Goal: Task Accomplishment & Management: Manage account settings

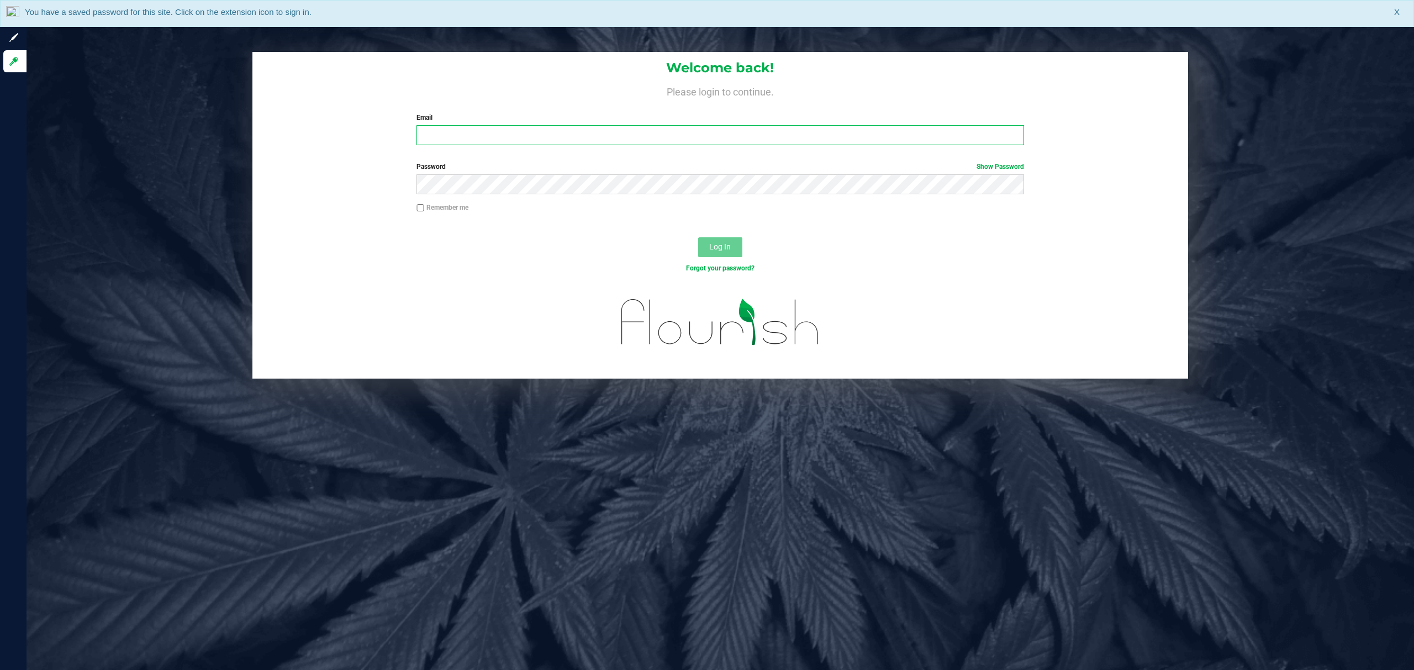
click at [514, 137] on input "Email" at bounding box center [719, 135] width 607 height 20
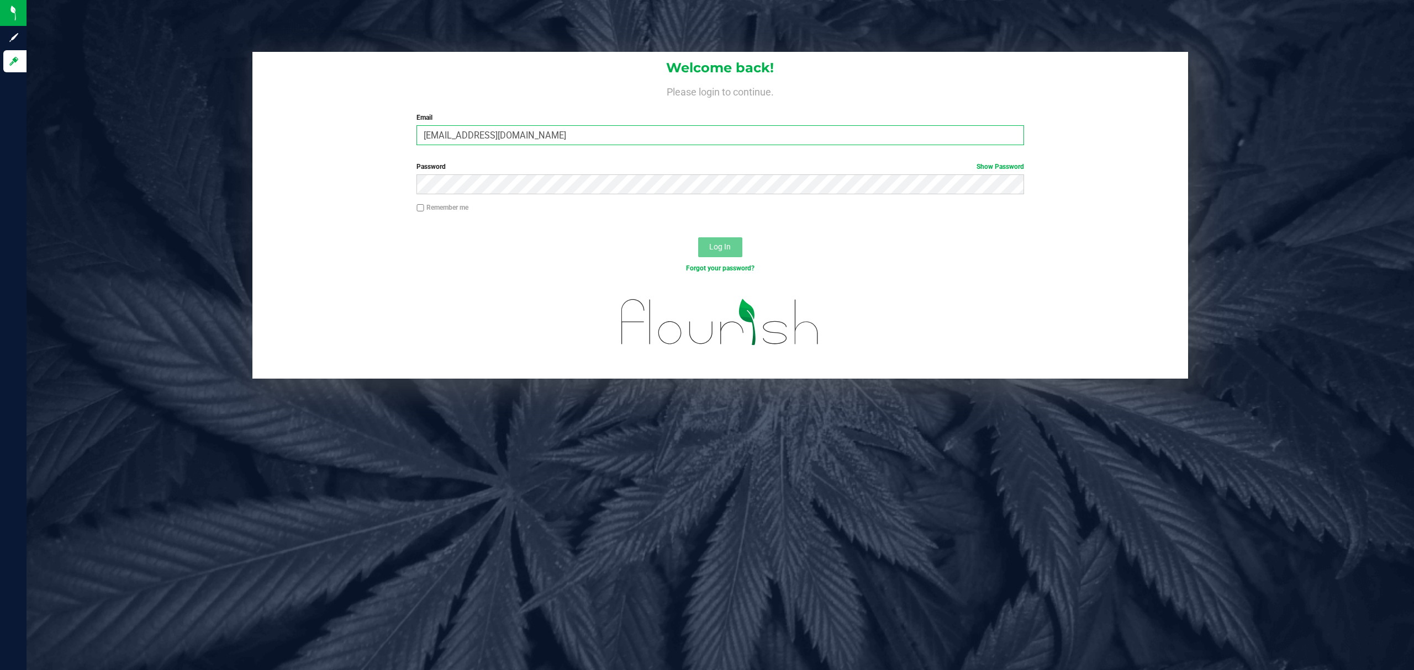
type input "[EMAIL_ADDRESS][DOMAIN_NAME]"
click at [698, 237] on button "Log In" at bounding box center [720, 247] width 44 height 20
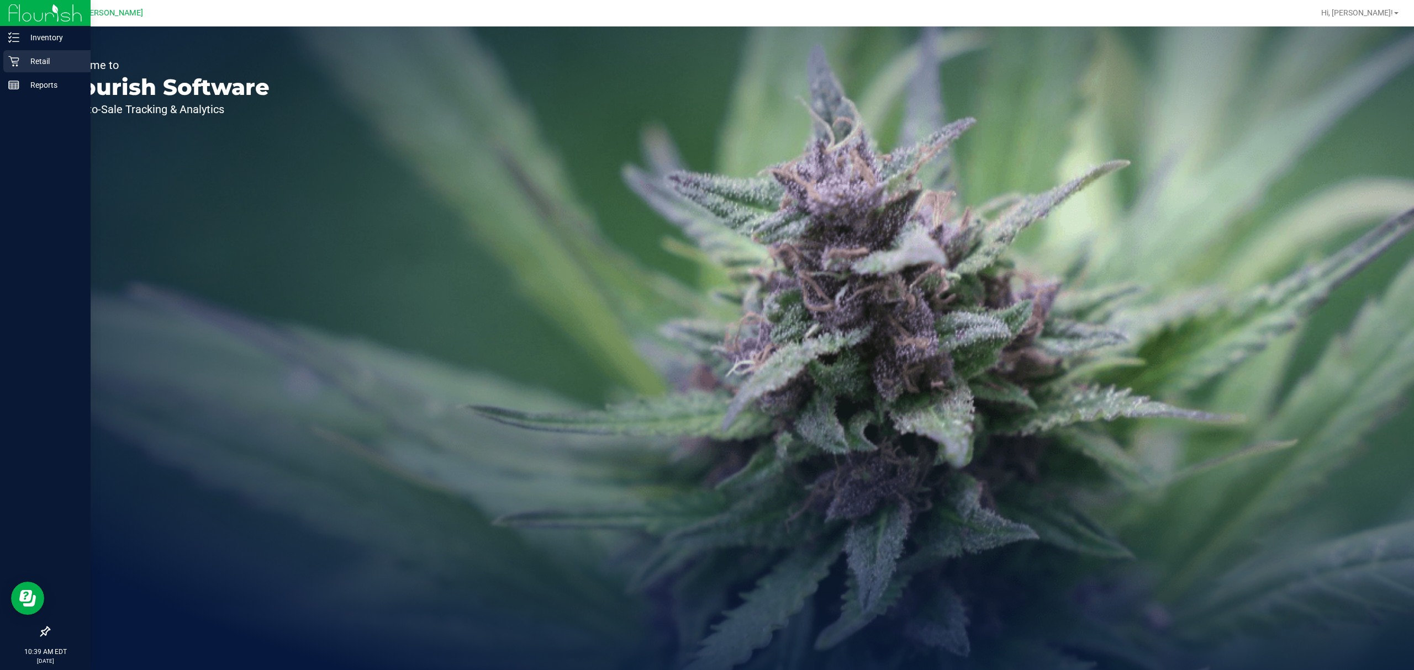
click at [23, 59] on p "Retail" at bounding box center [52, 61] width 66 height 13
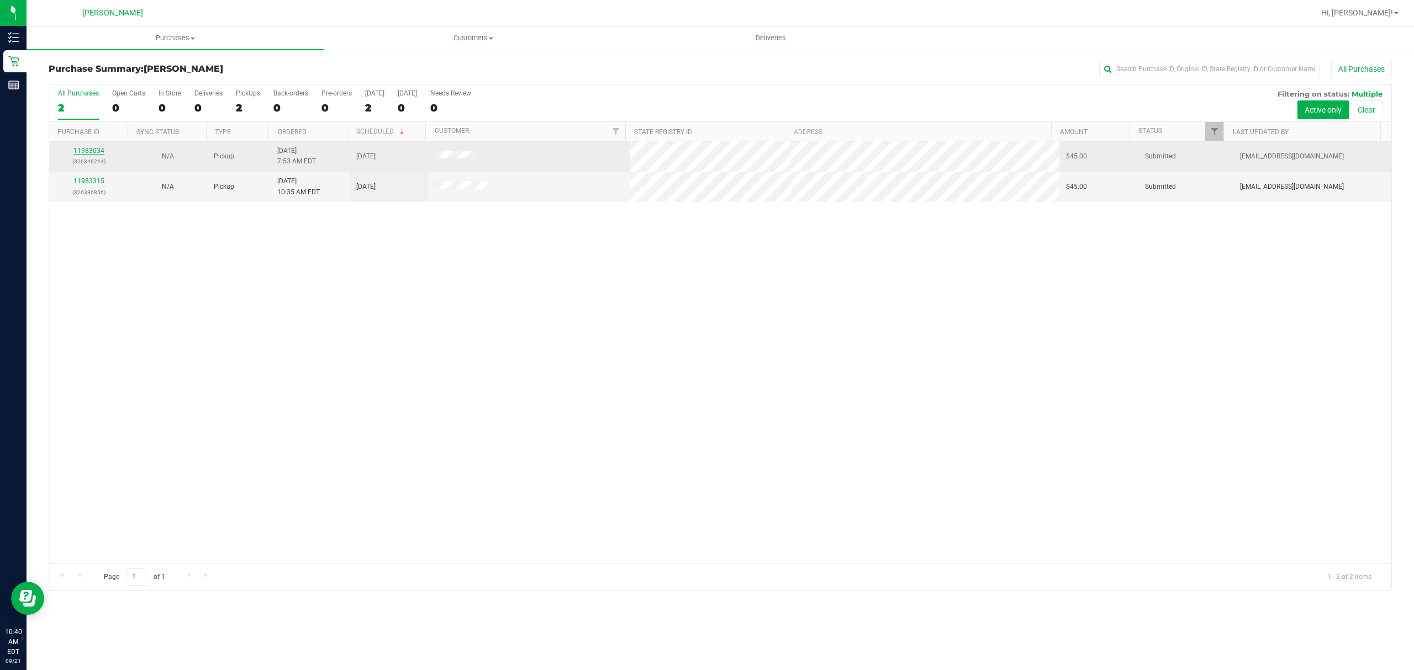
click at [93, 154] on link "11983034" at bounding box center [88, 151] width 31 height 8
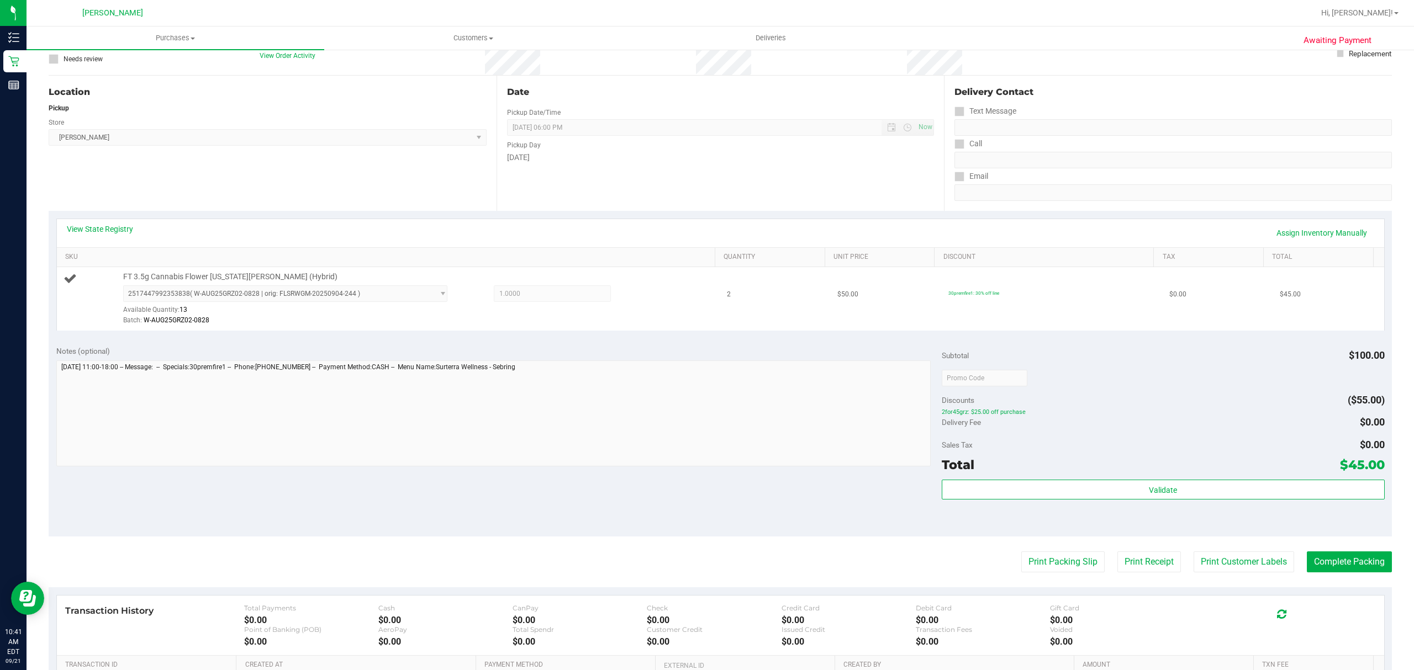
scroll to position [221, 0]
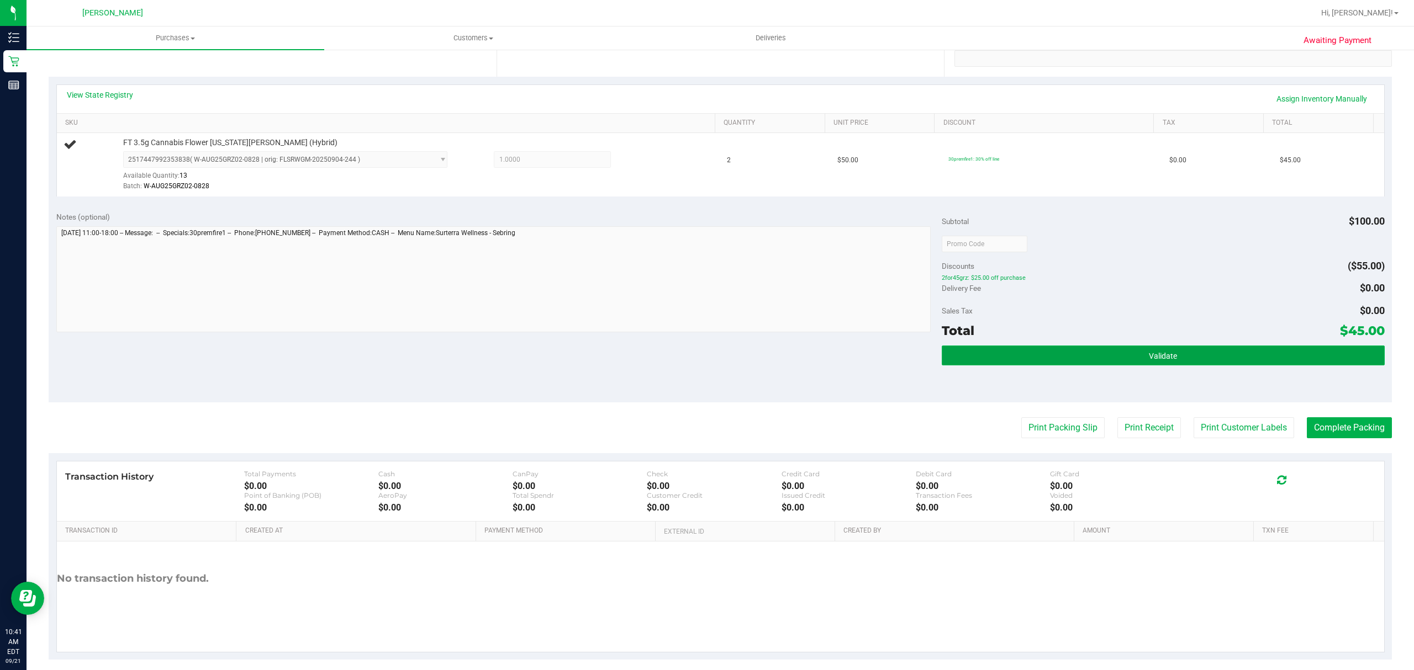
click at [1160, 355] on span "Validate" at bounding box center [1163, 356] width 28 height 9
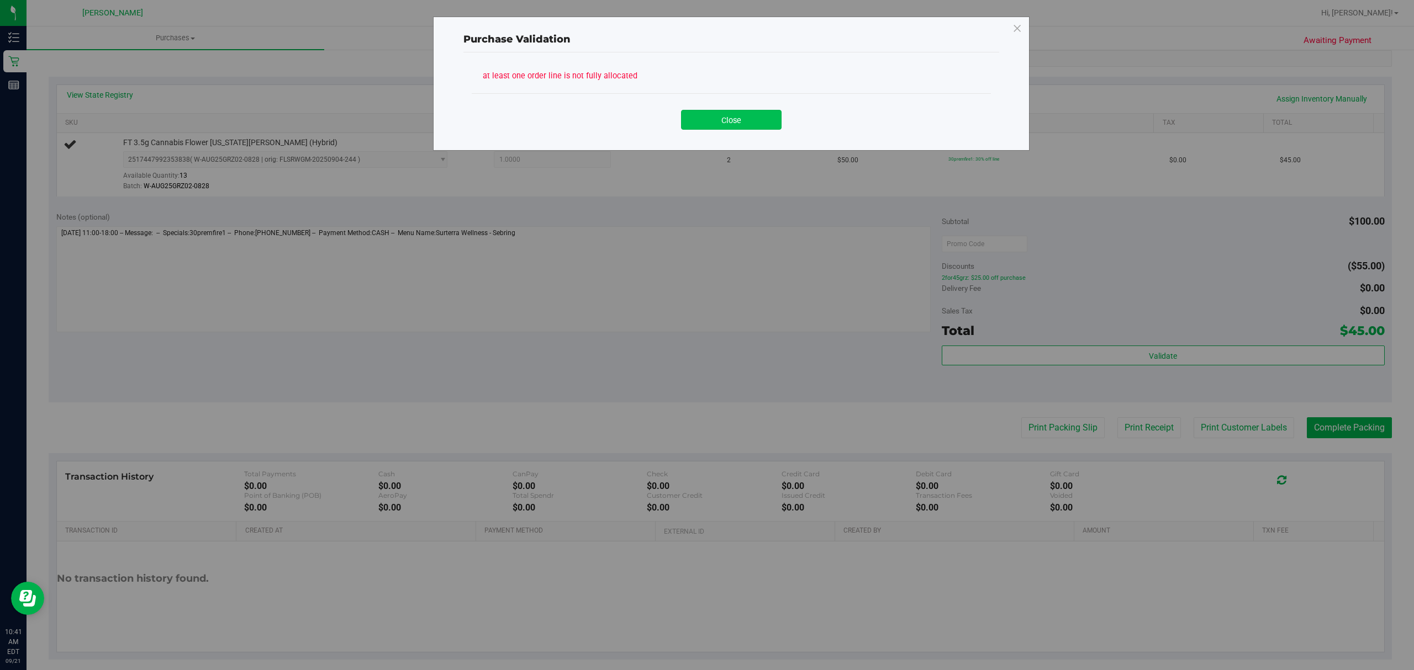
click at [718, 117] on button "Close" at bounding box center [731, 120] width 101 height 20
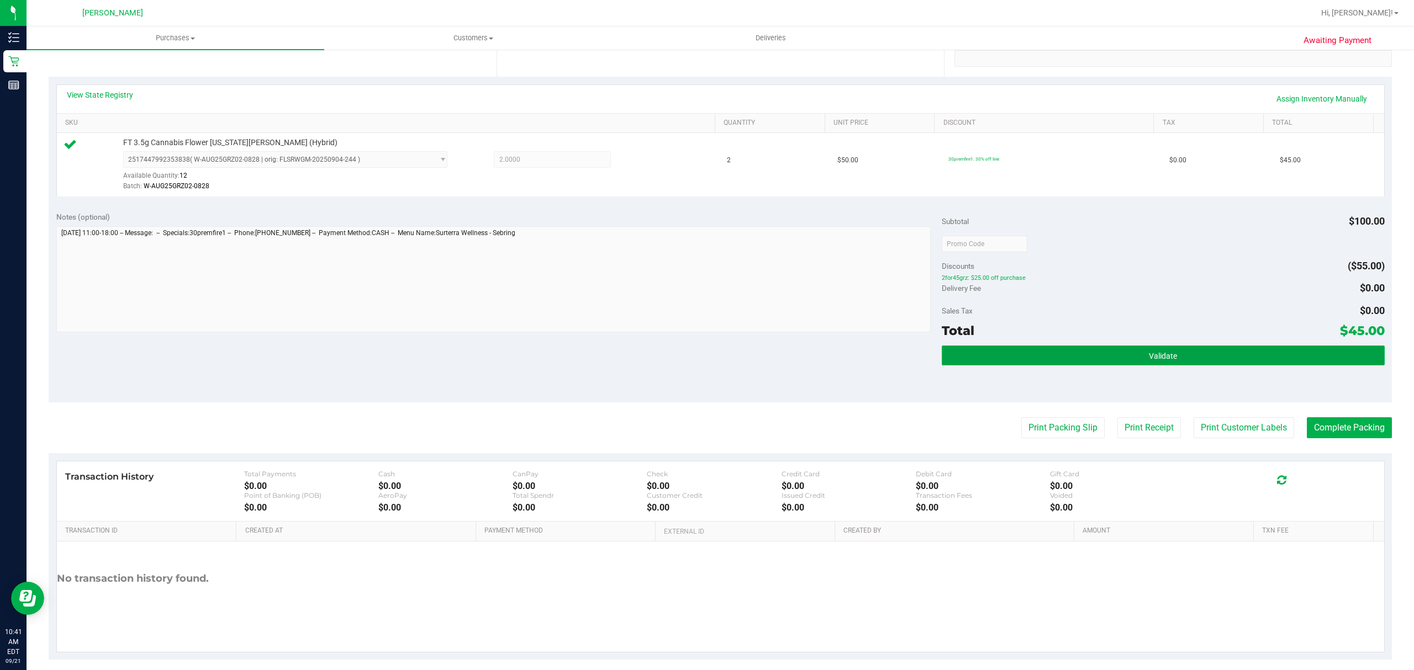
click at [1195, 352] on button "Validate" at bounding box center [1163, 356] width 443 height 20
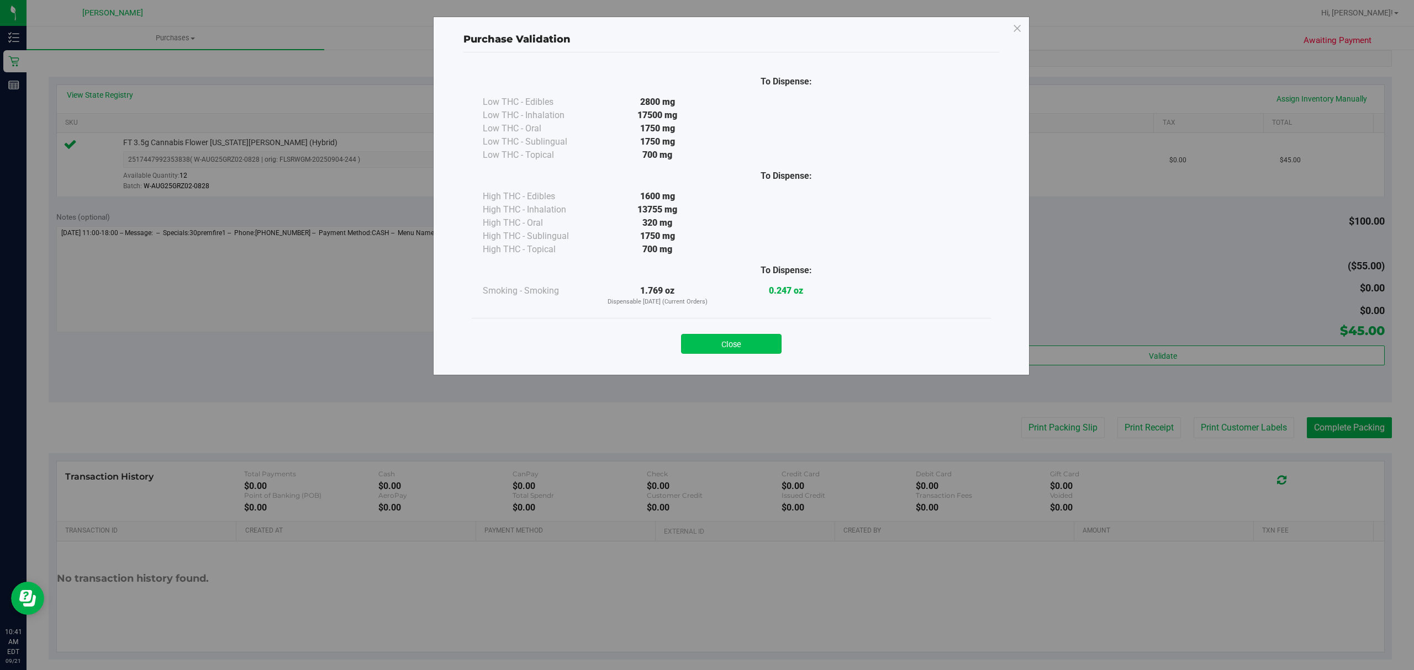
click at [721, 336] on button "Close" at bounding box center [731, 344] width 101 height 20
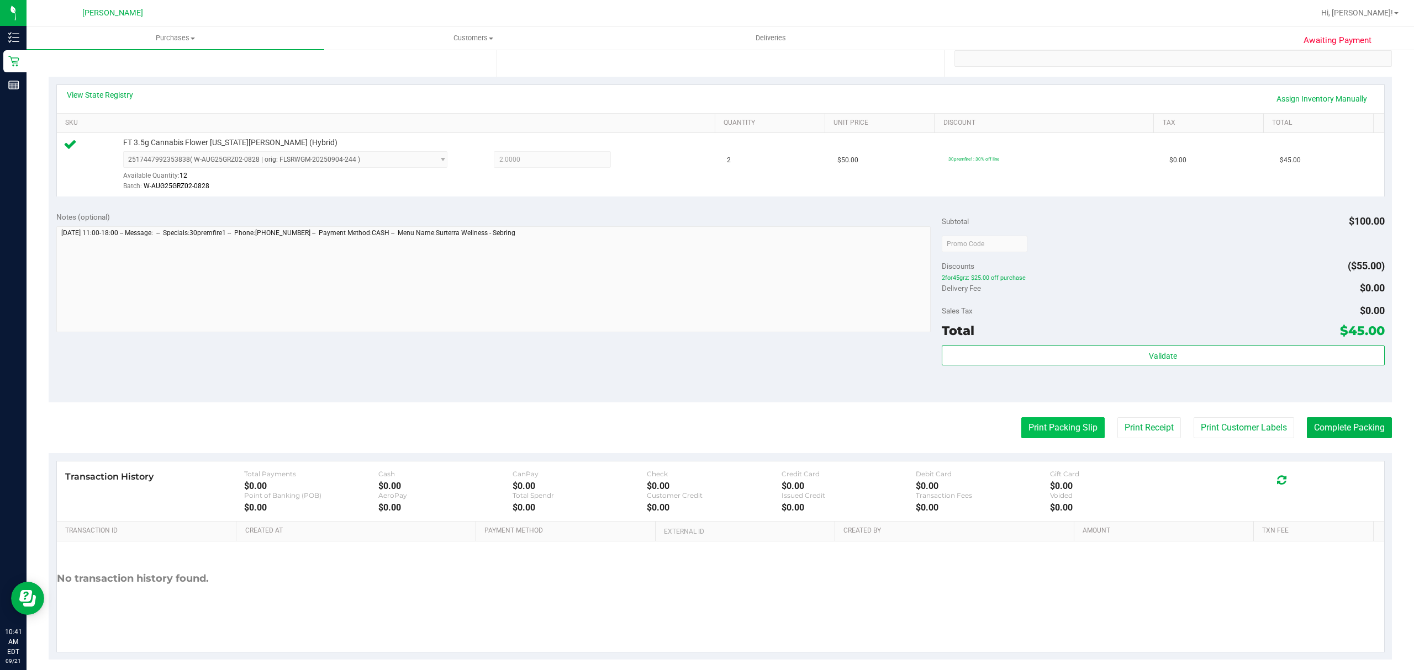
click at [1065, 427] on button "Print Packing Slip" at bounding box center [1062, 427] width 83 height 21
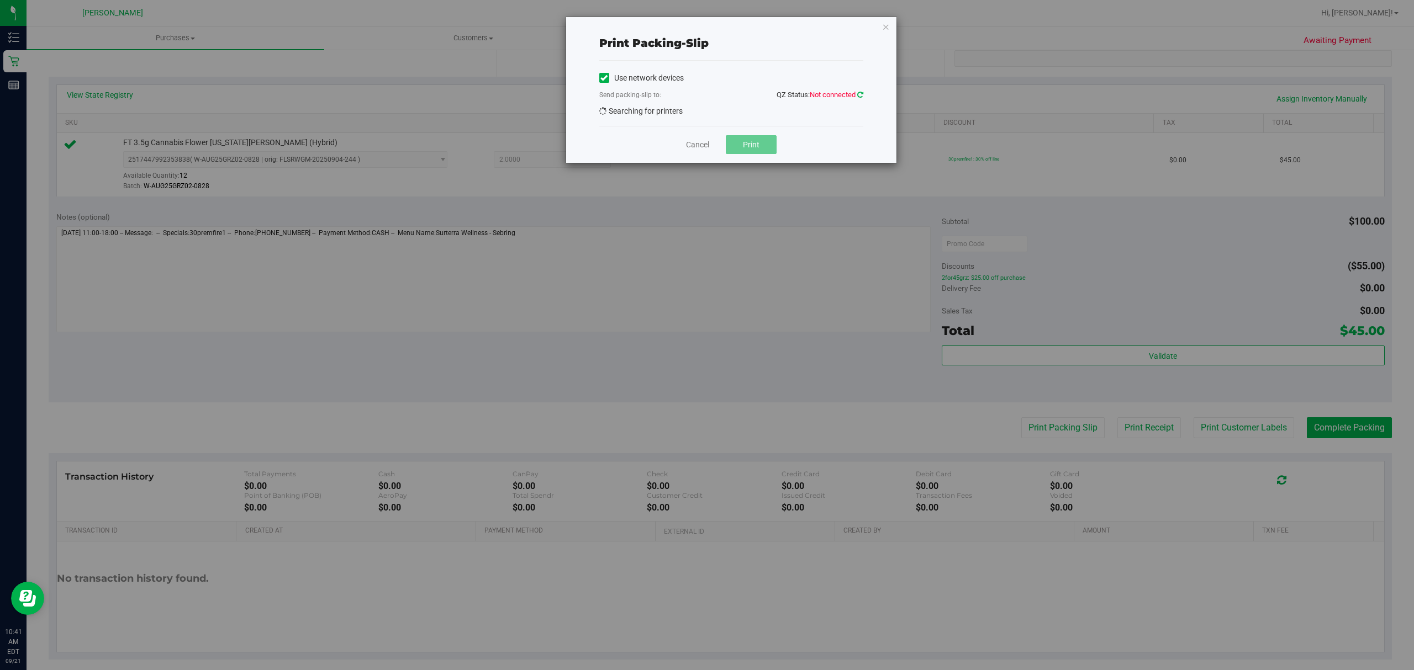
click at [859, 95] on icon at bounding box center [860, 94] width 6 height 7
click at [855, 102] on div "Send packing-slip to: QZ Status: Not connected" at bounding box center [731, 96] width 264 height 14
click at [860, 92] on icon at bounding box center [860, 94] width 6 height 7
click at [683, 152] on div "Cancel Print" at bounding box center [731, 144] width 264 height 37
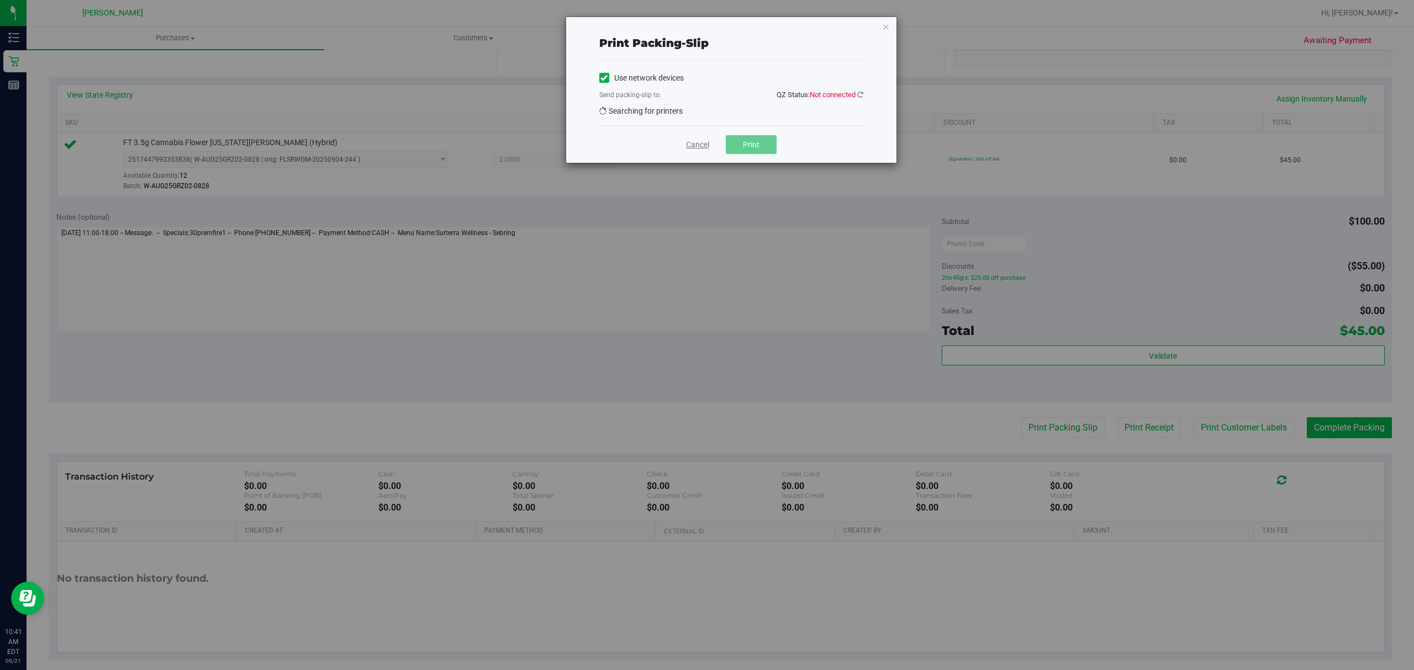
click at [692, 148] on link "Cancel" at bounding box center [697, 145] width 23 height 12
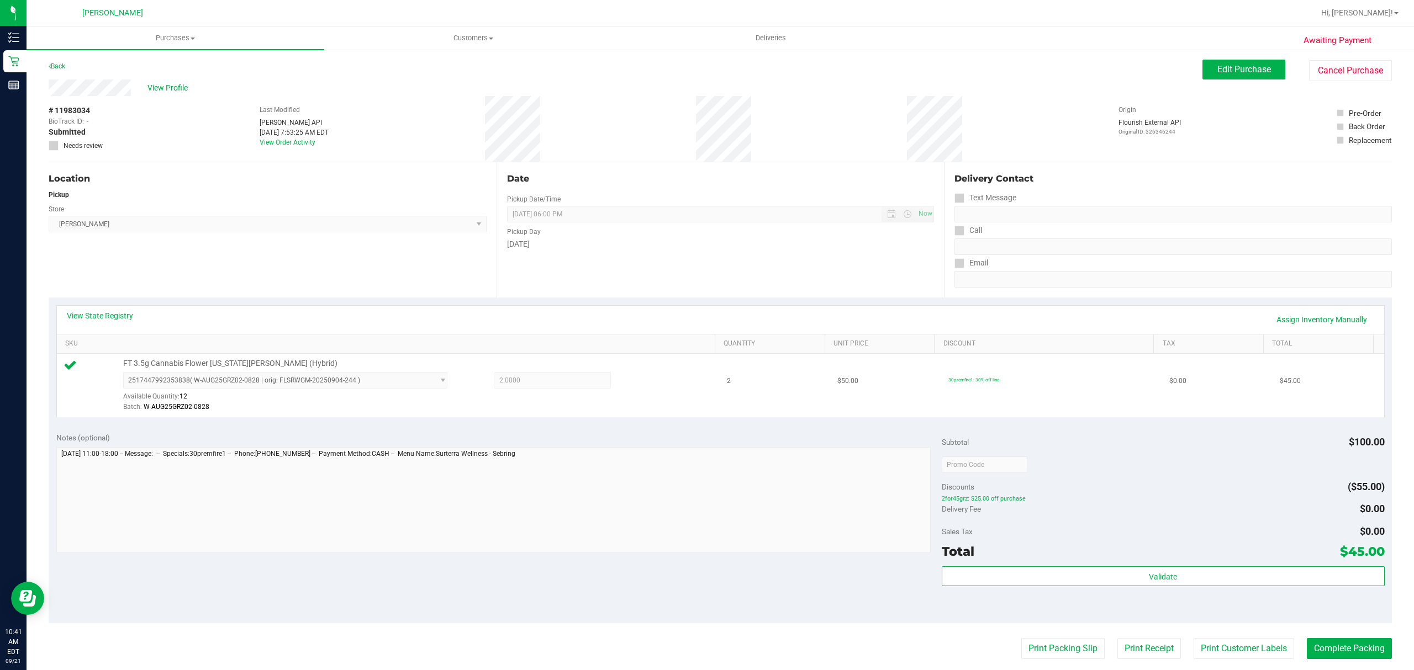
scroll to position [234, 0]
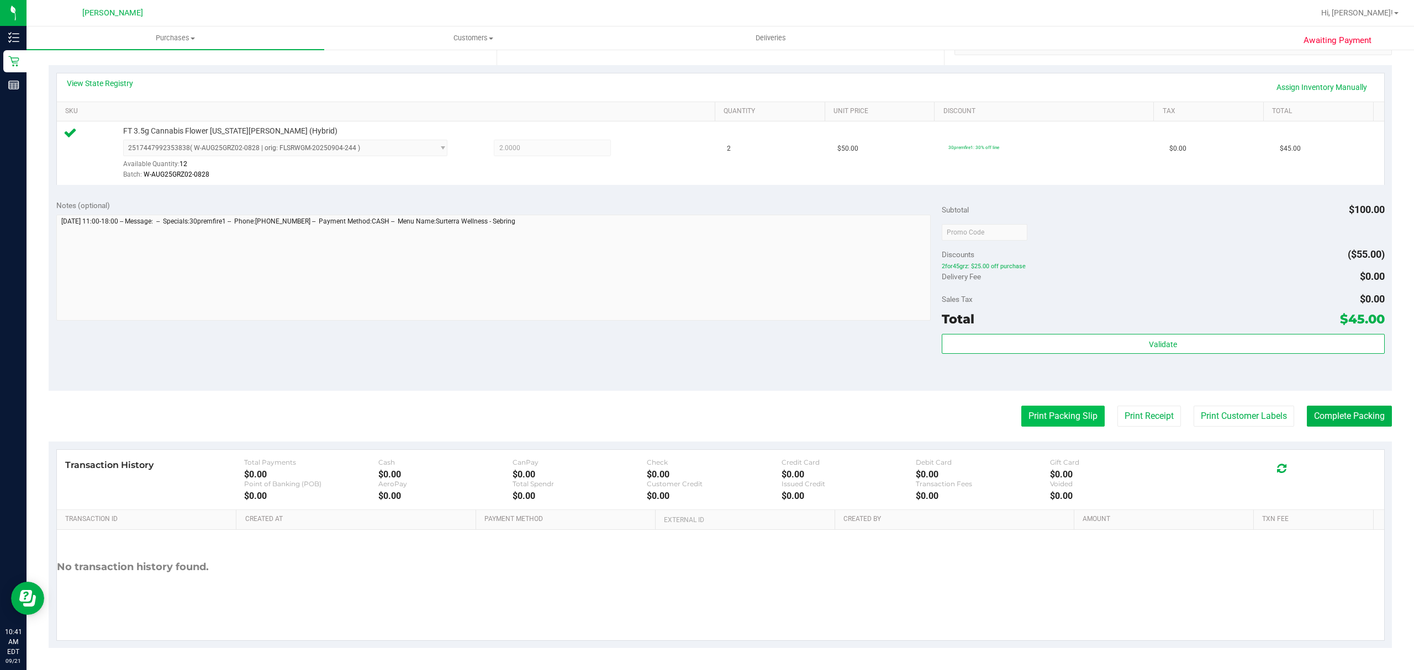
click at [1048, 418] on button "Print Packing Slip" at bounding box center [1062, 416] width 83 height 21
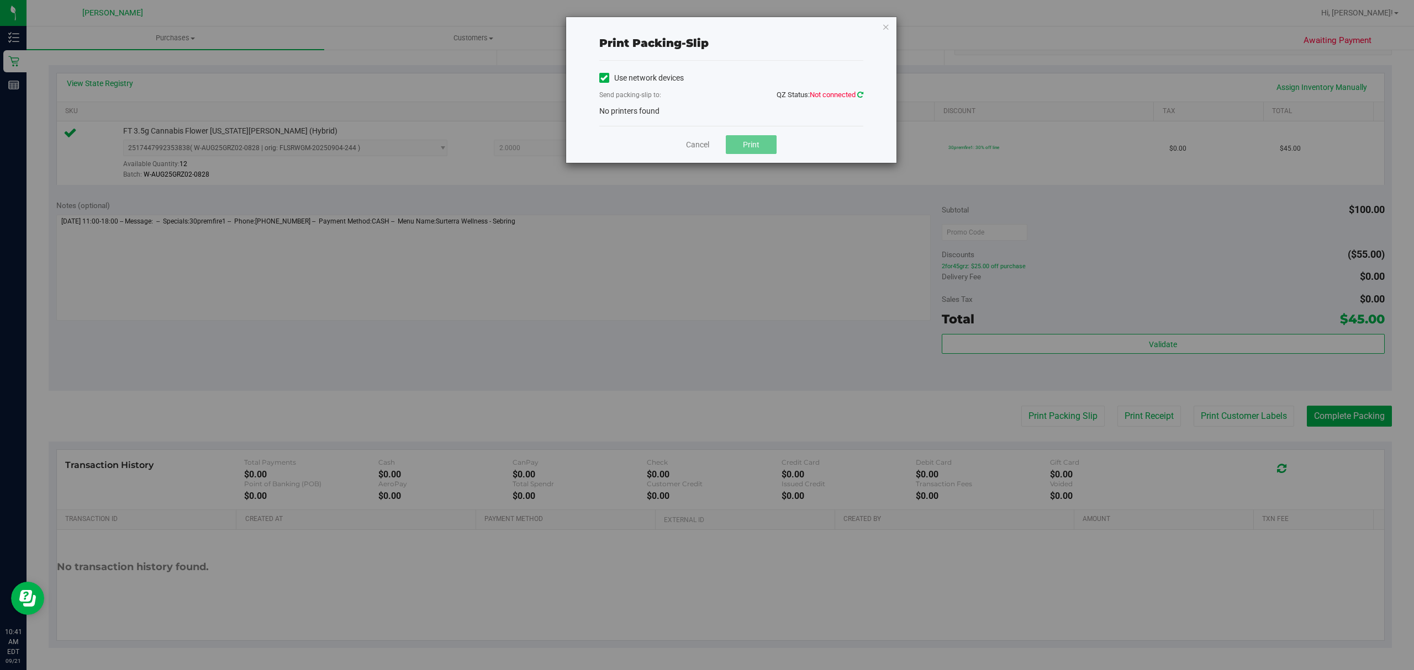
click at [861, 96] on icon at bounding box center [860, 94] width 6 height 7
click at [710, 107] on div "Use network devices Send packing-slip to: QZ Status: Connected No printers found" at bounding box center [731, 93] width 264 height 47
click at [665, 113] on div "Use network devices Send packing-slip to: QZ Status: Connected No printers found" at bounding box center [731, 93] width 264 height 47
click at [886, 25] on icon "button" at bounding box center [886, 26] width 8 height 13
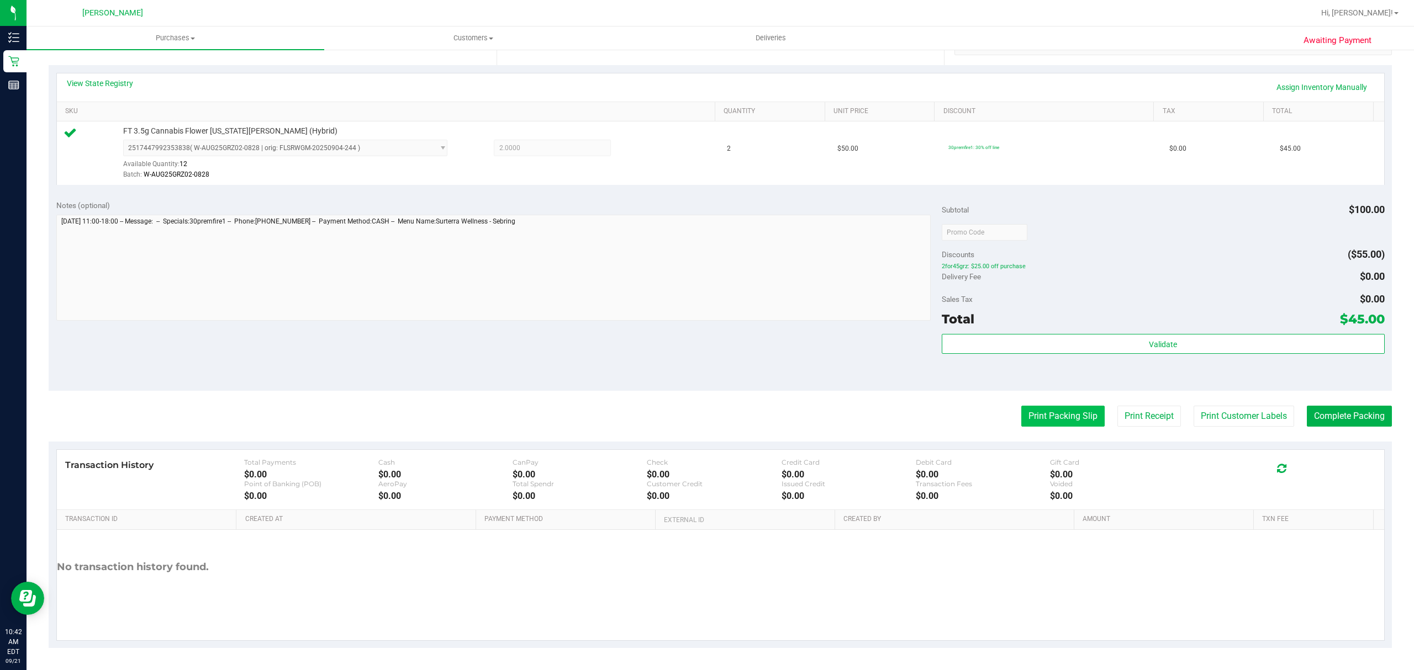
click at [1034, 413] on button "Print Packing Slip" at bounding box center [1062, 416] width 83 height 21
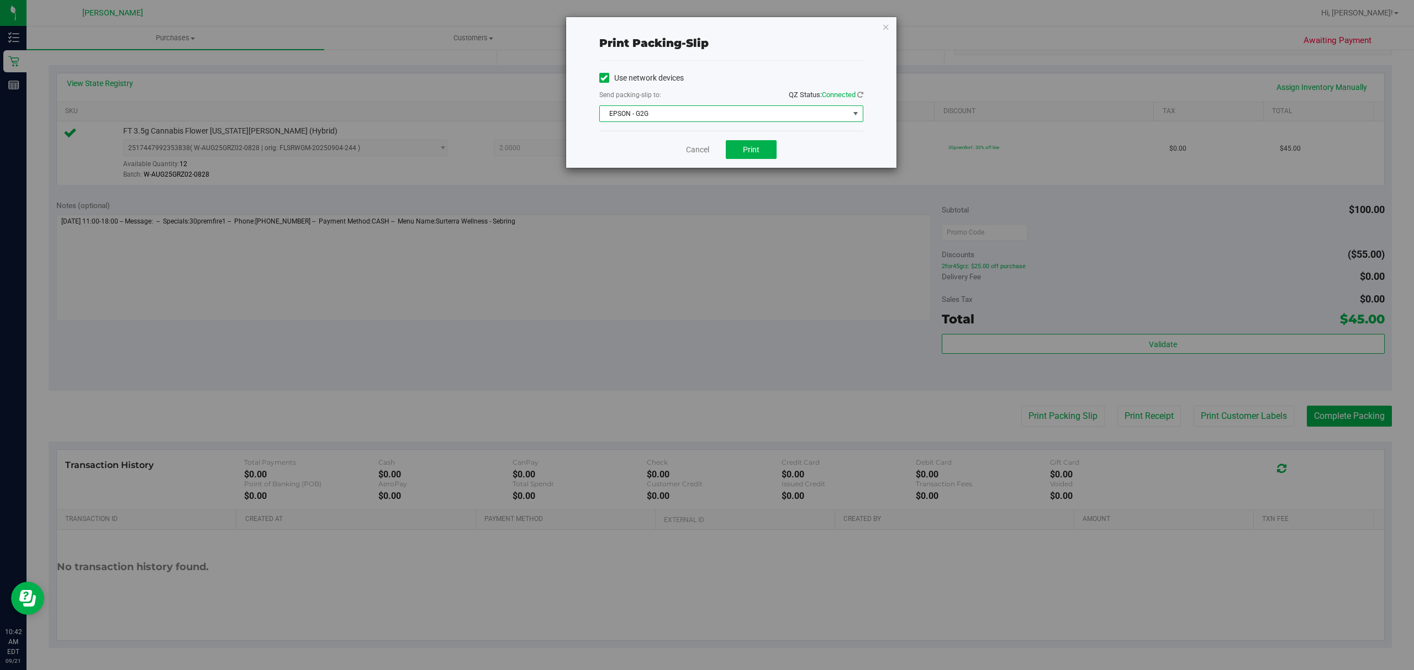
click at [754, 117] on span "EPSON - G2G" at bounding box center [724, 113] width 249 height 15
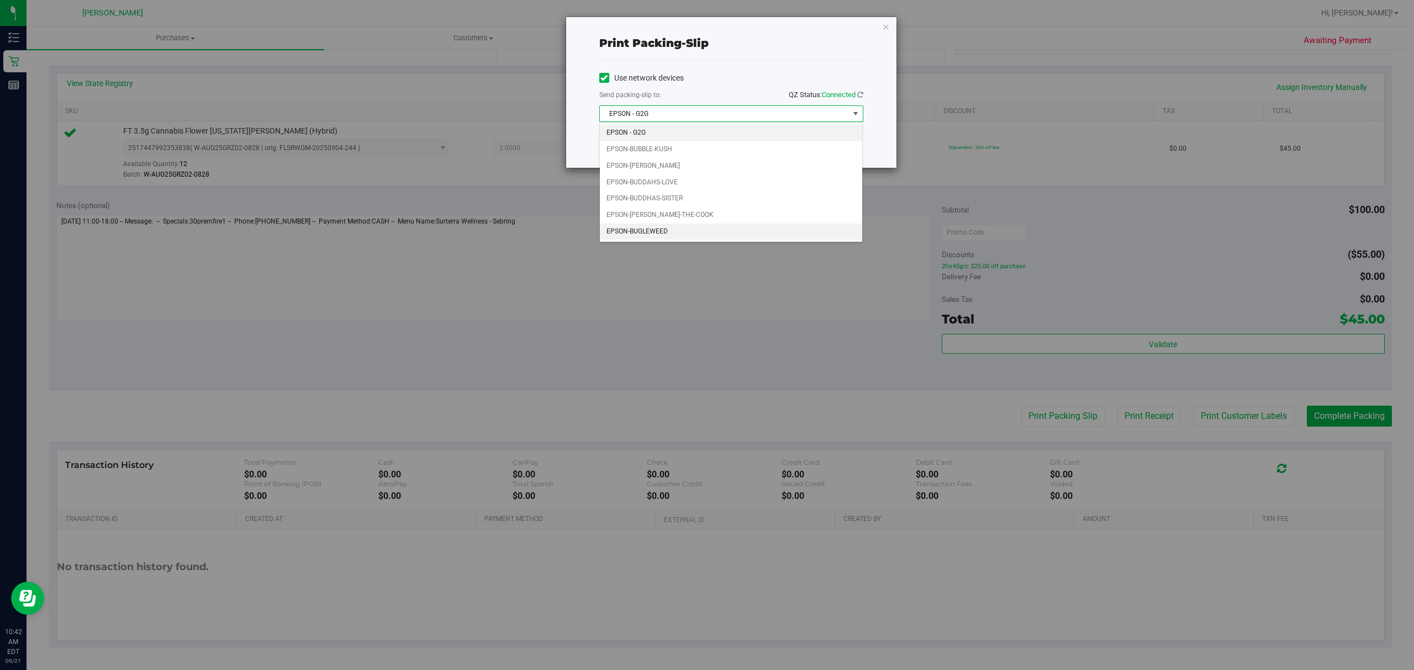
click at [659, 230] on li "EPSON-BUGLEWEED" at bounding box center [731, 232] width 262 height 17
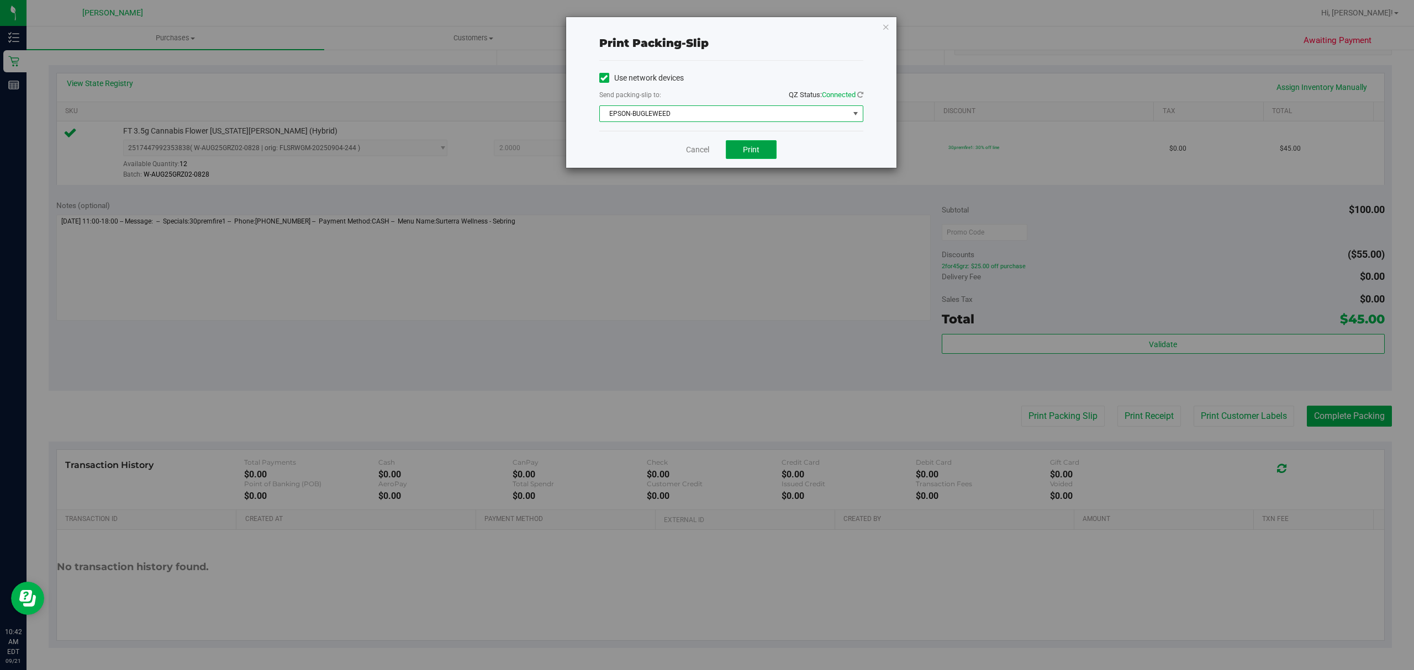
click at [754, 151] on span "Print" at bounding box center [751, 149] width 17 height 9
click at [705, 140] on div "Cancel Print" at bounding box center [731, 149] width 264 height 37
click at [698, 149] on link "Cancel" at bounding box center [697, 150] width 23 height 12
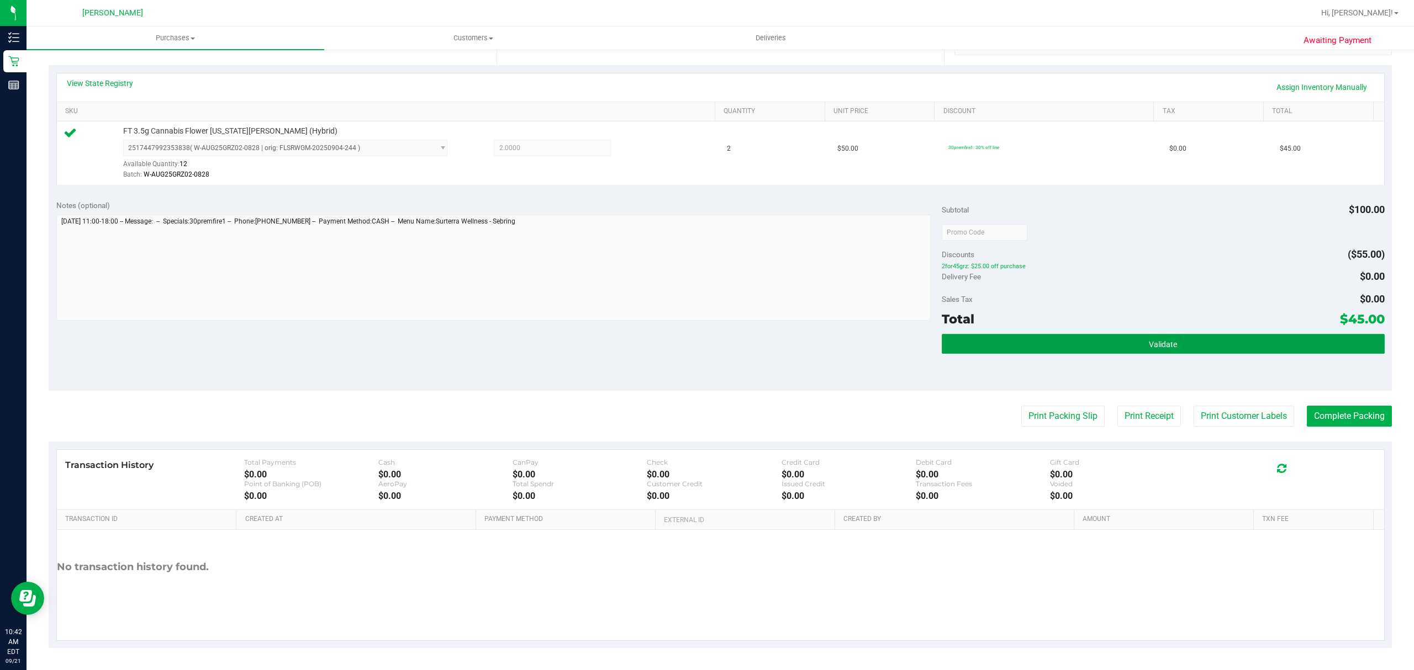
click at [1181, 350] on button "Validate" at bounding box center [1163, 344] width 443 height 20
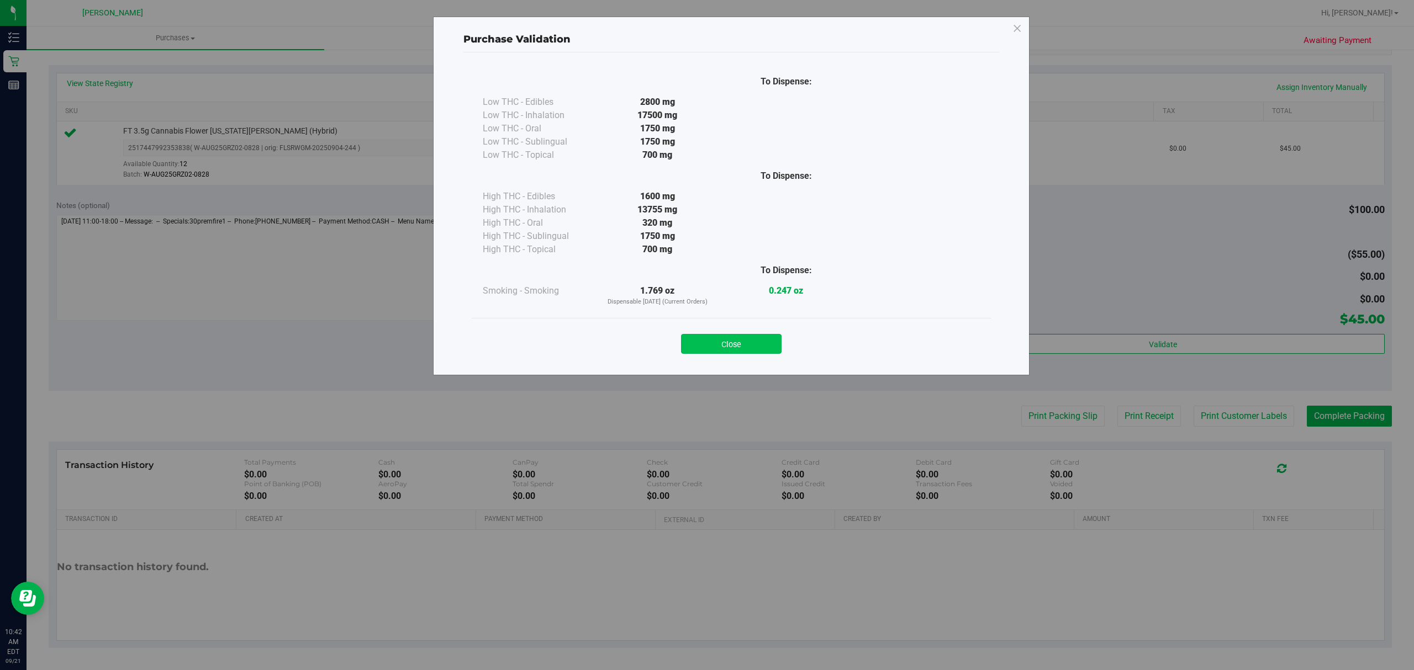
click at [722, 349] on button "Close" at bounding box center [731, 344] width 101 height 20
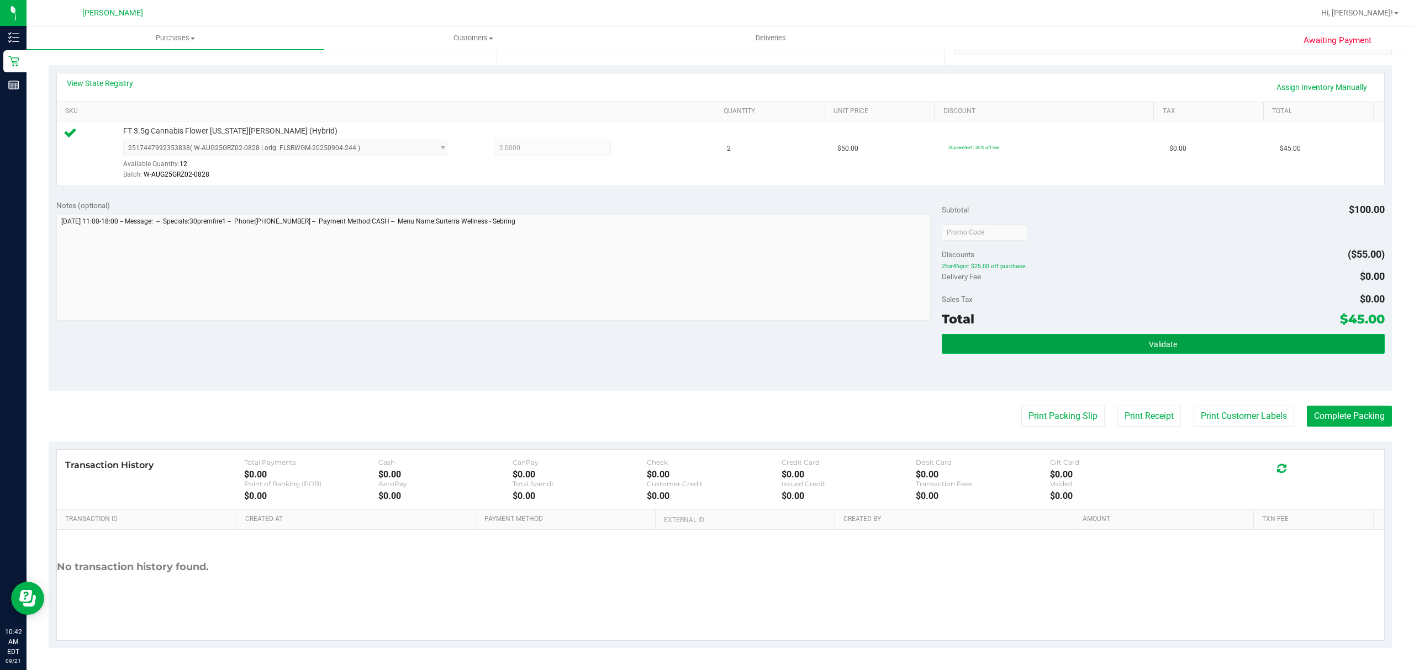
click at [1072, 334] on button "Validate" at bounding box center [1163, 344] width 443 height 20
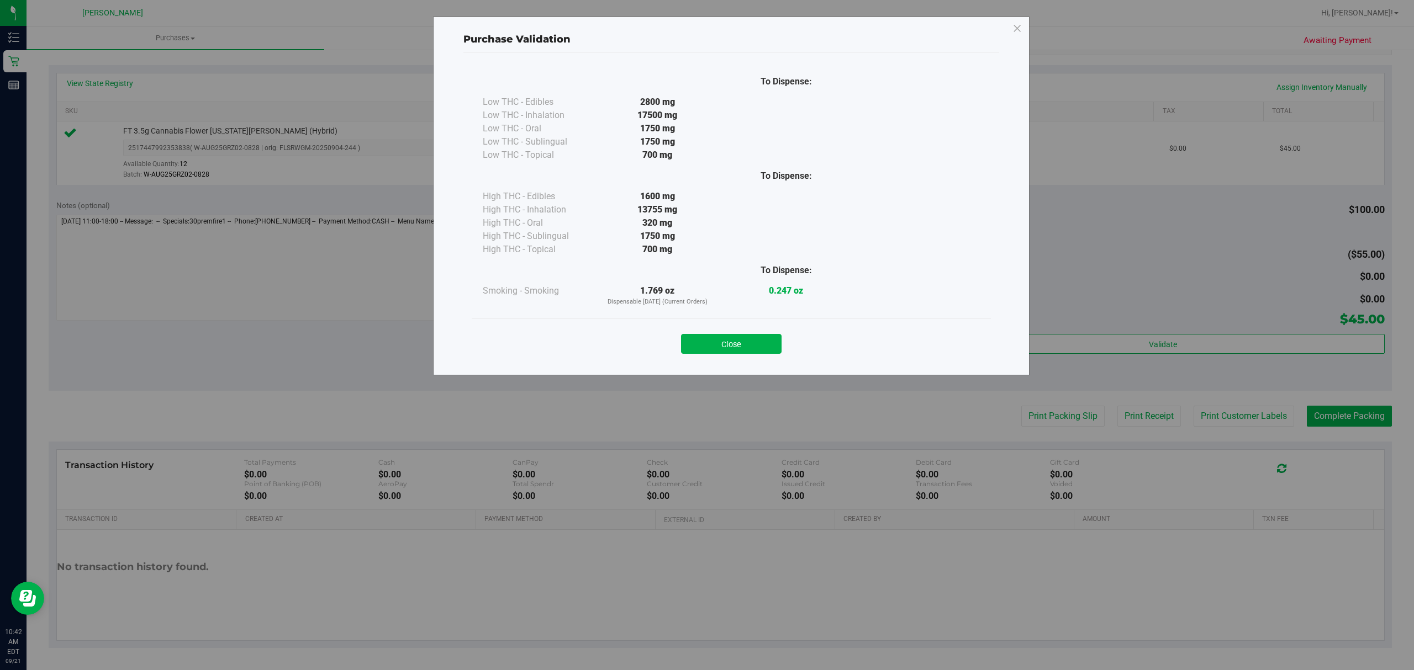
click at [782, 339] on div "Close" at bounding box center [731, 341] width 503 height 28
click at [751, 350] on button "Close" at bounding box center [731, 344] width 101 height 20
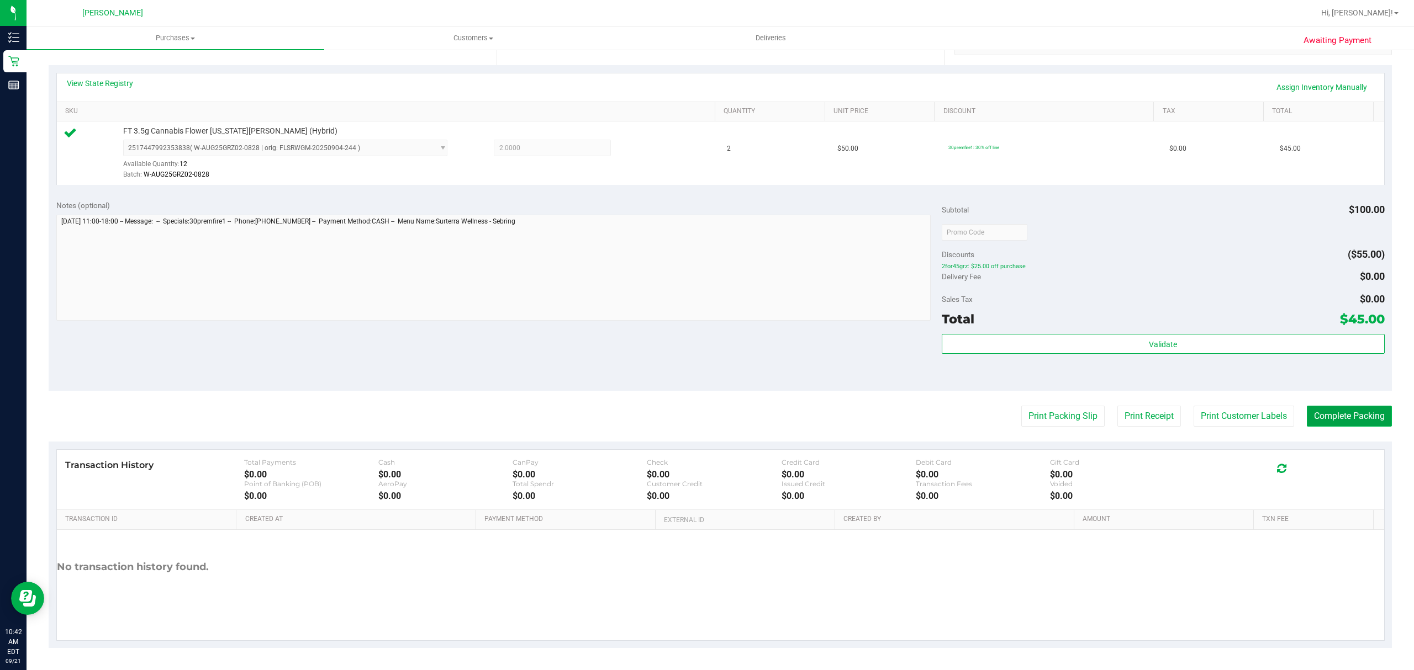
click at [1347, 416] on button "Complete Packing" at bounding box center [1349, 416] width 85 height 21
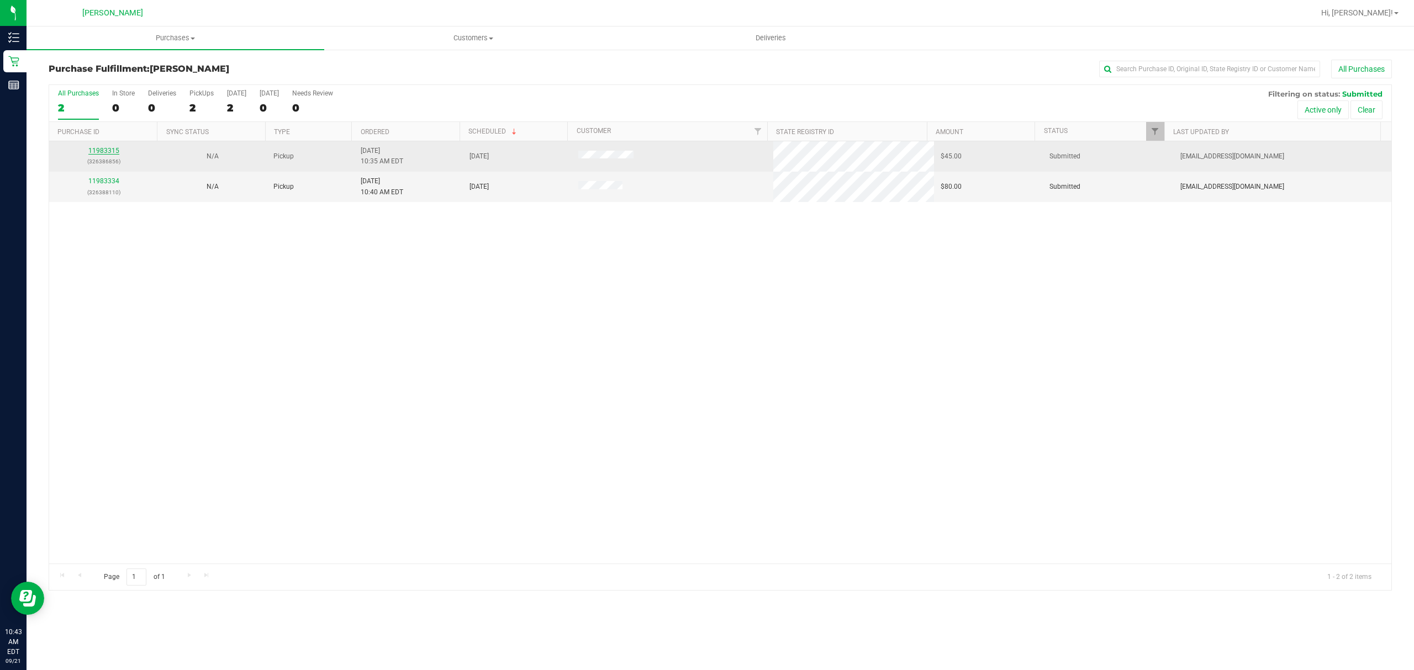
click at [98, 149] on link "11983315" at bounding box center [103, 151] width 31 height 8
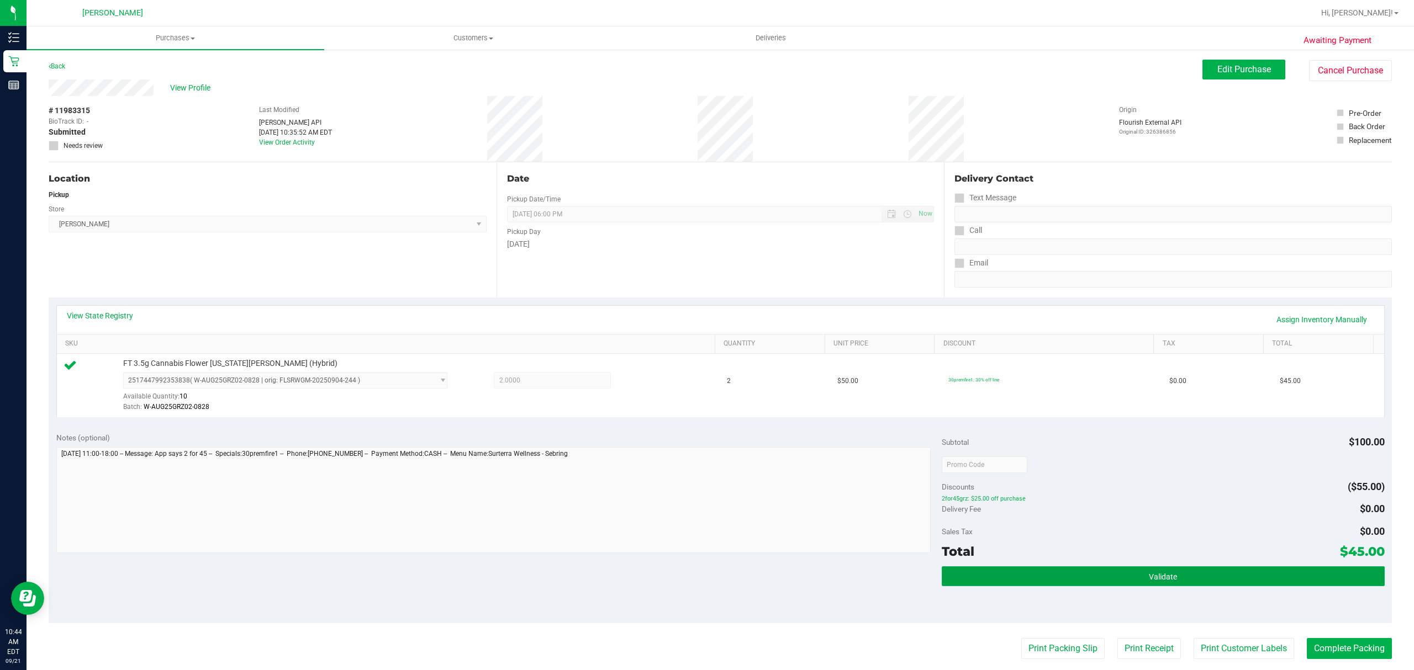
click at [1155, 575] on span "Validate" at bounding box center [1163, 577] width 28 height 9
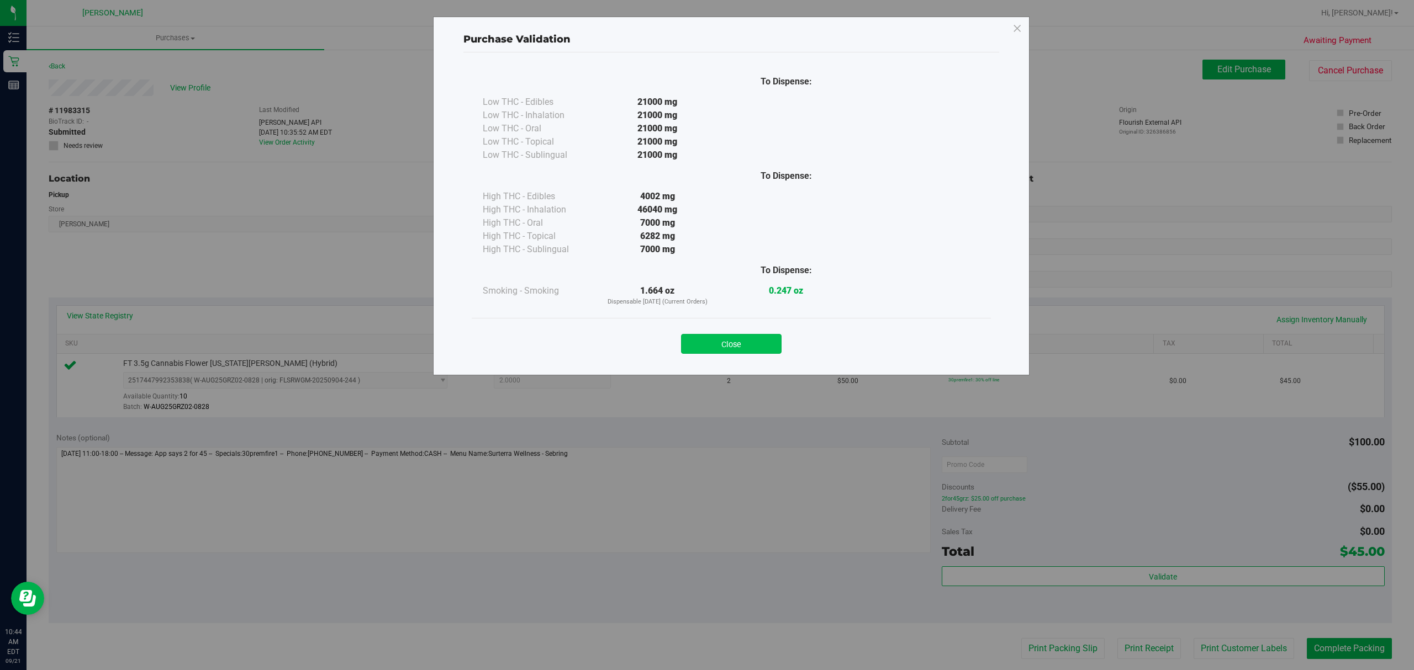
click at [721, 340] on button "Close" at bounding box center [731, 344] width 101 height 20
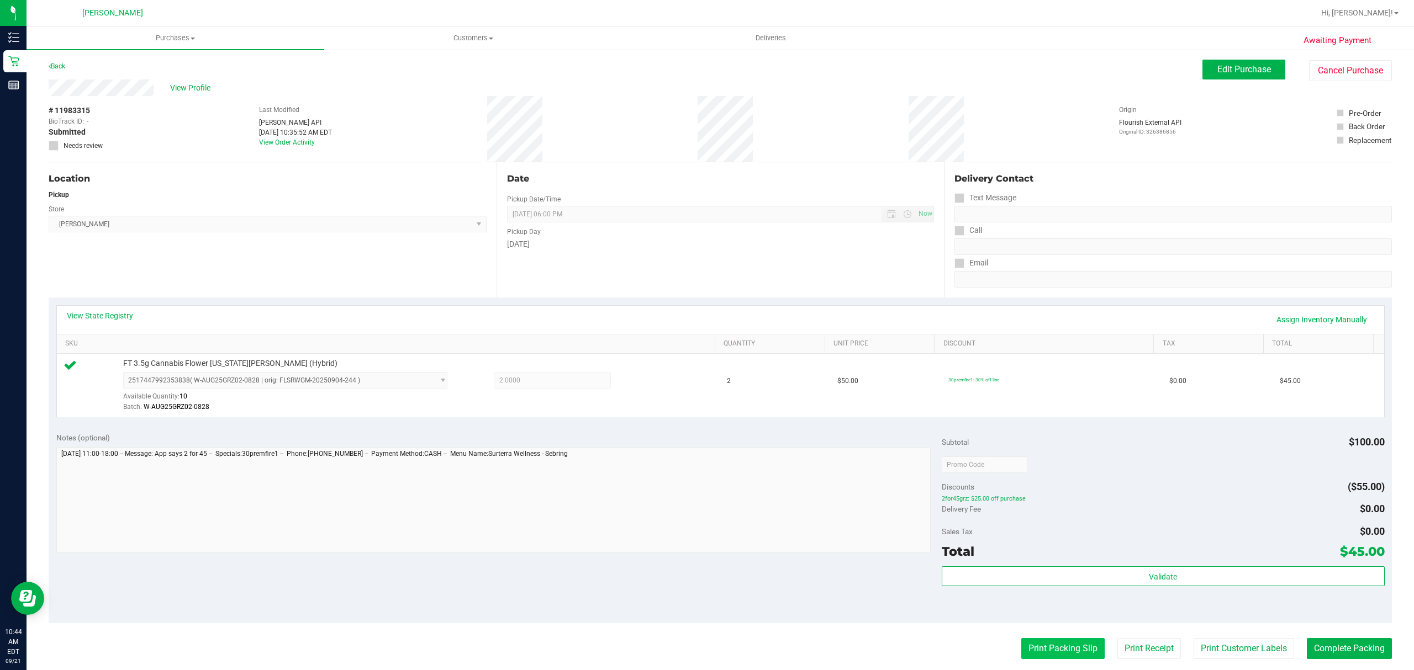
click at [1036, 656] on button "Print Packing Slip" at bounding box center [1062, 648] width 83 height 21
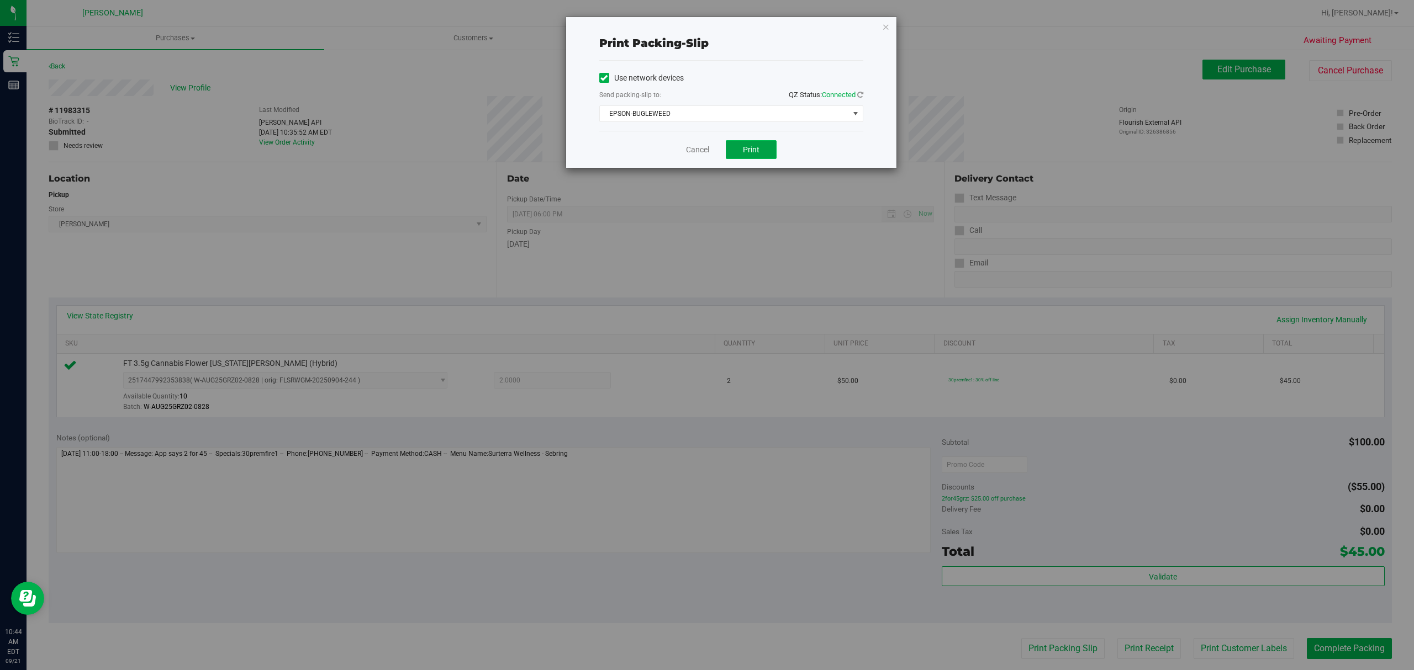
click at [729, 147] on button "Print" at bounding box center [751, 149] width 51 height 19
click at [690, 155] on link "Cancel" at bounding box center [697, 150] width 23 height 12
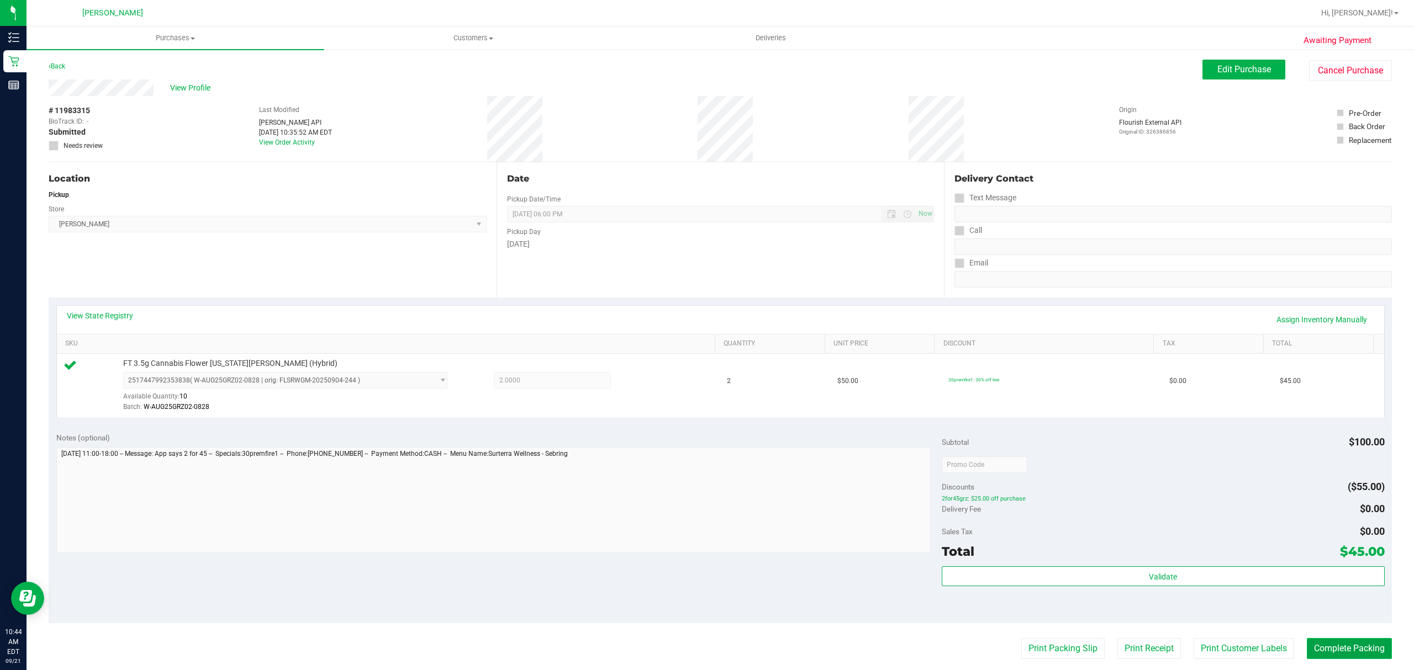
click at [1325, 657] on button "Complete Packing" at bounding box center [1349, 648] width 85 height 21
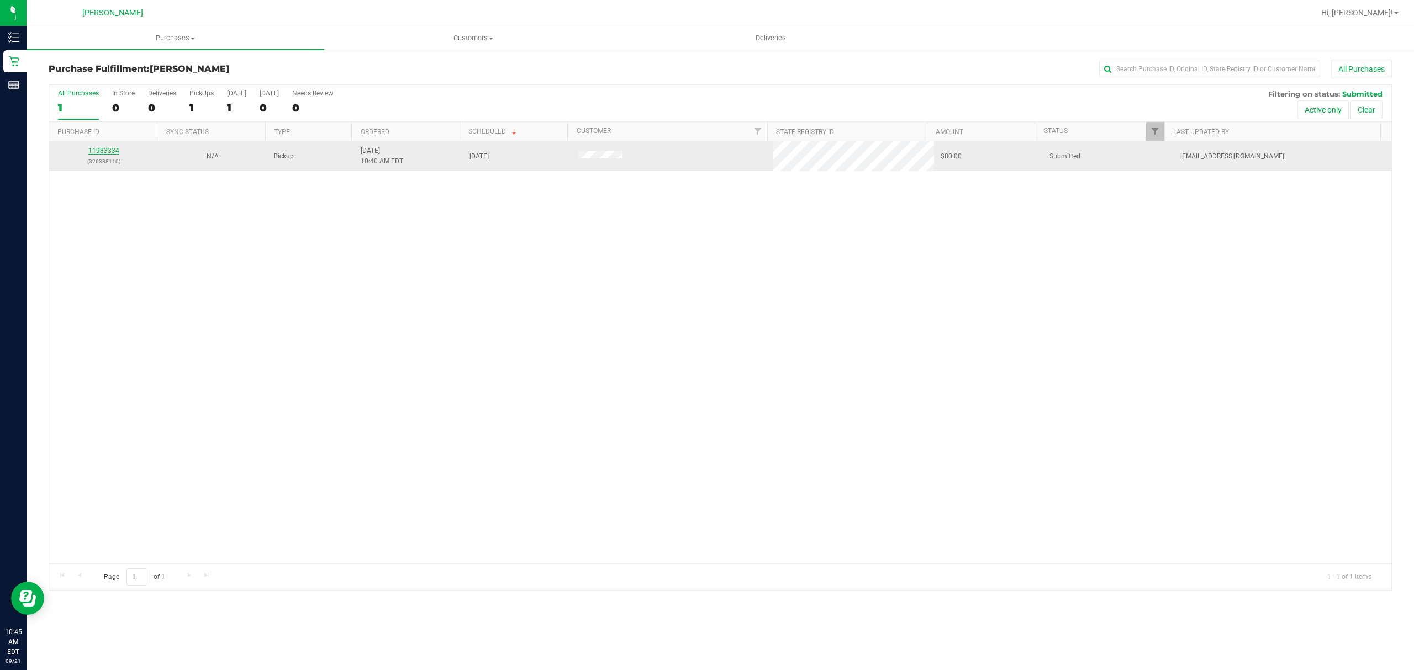
click at [99, 149] on link "11983334" at bounding box center [103, 151] width 31 height 8
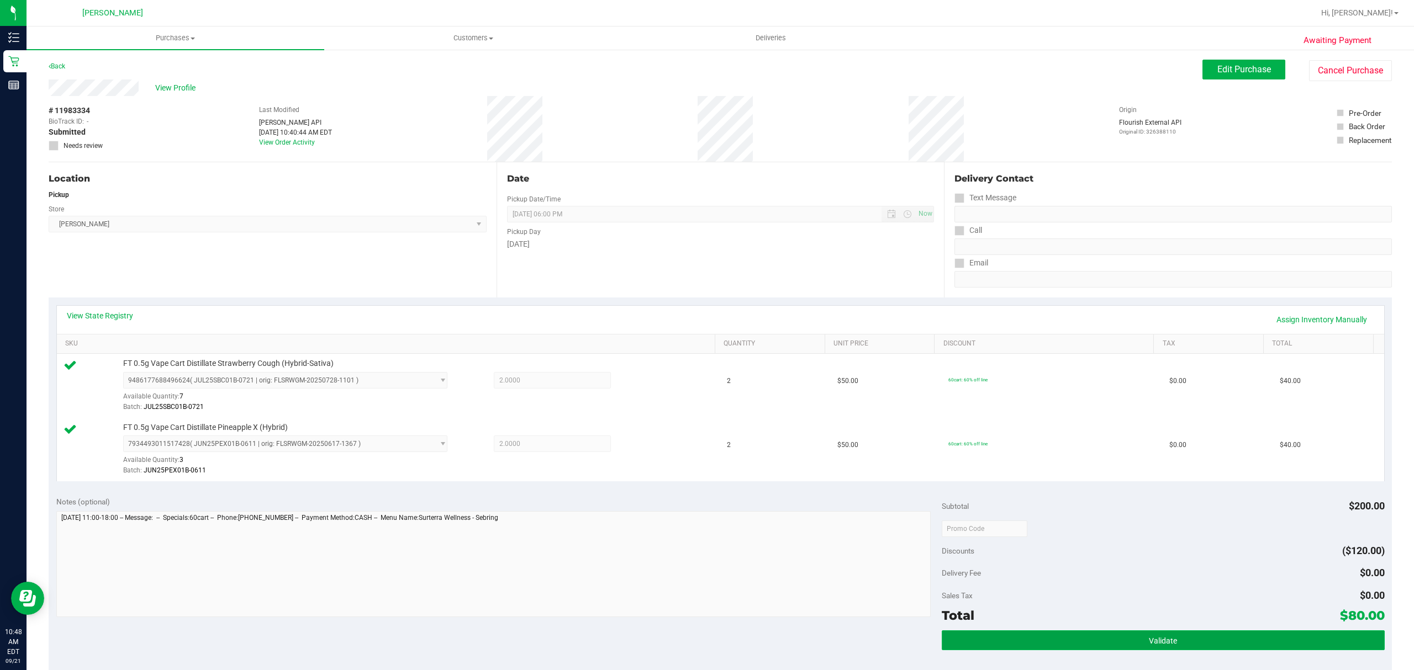
click at [1171, 637] on button "Validate" at bounding box center [1163, 641] width 443 height 20
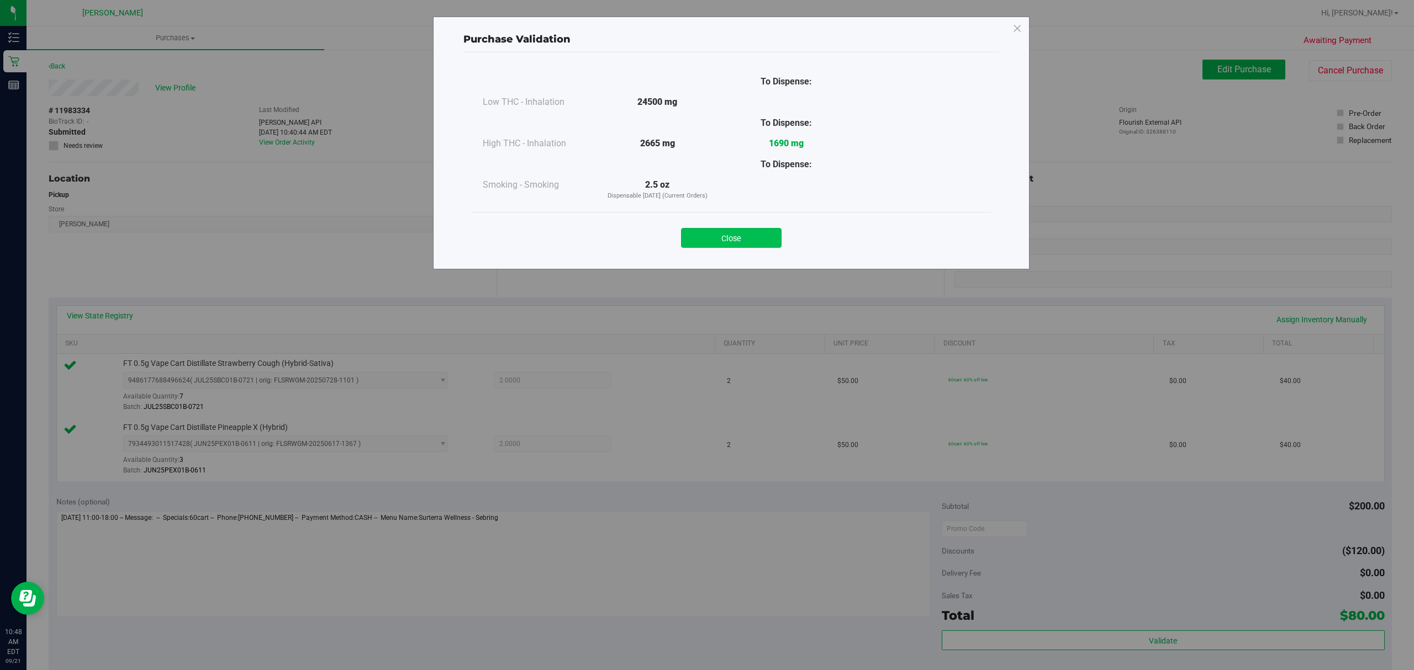
click at [743, 241] on button "Close" at bounding box center [731, 238] width 101 height 20
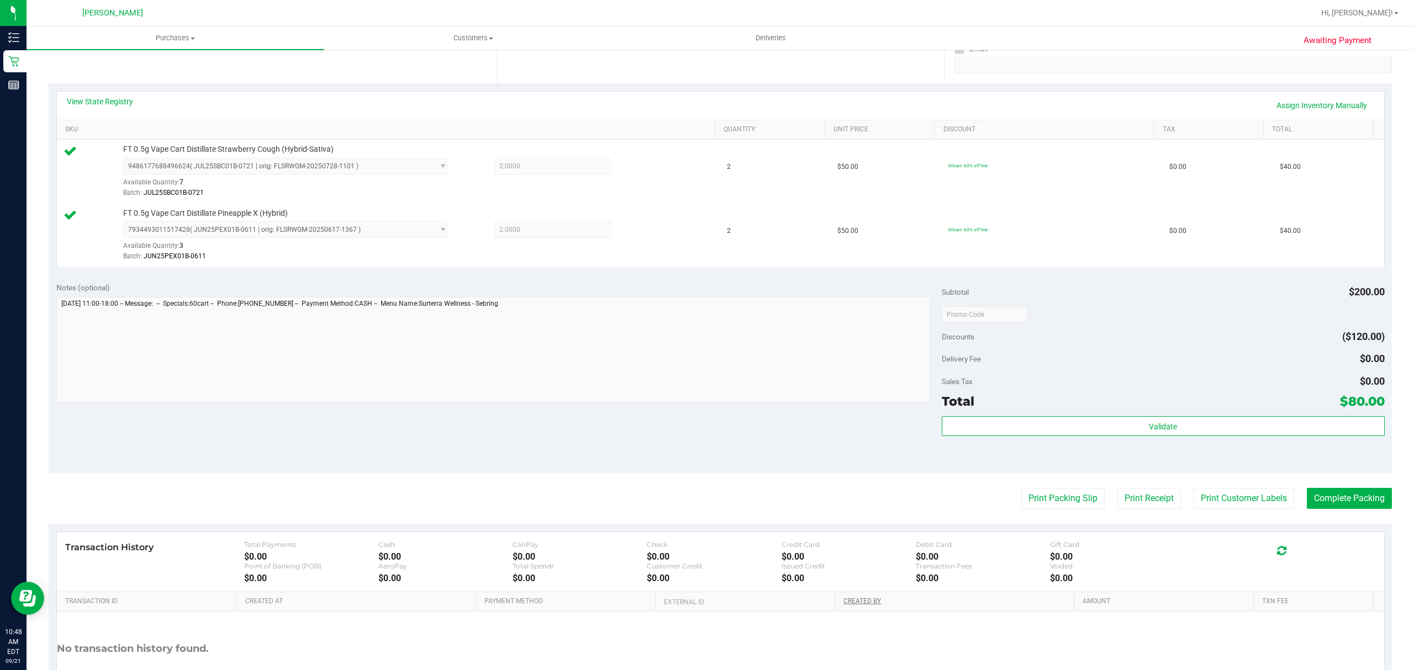
scroll to position [221, 0]
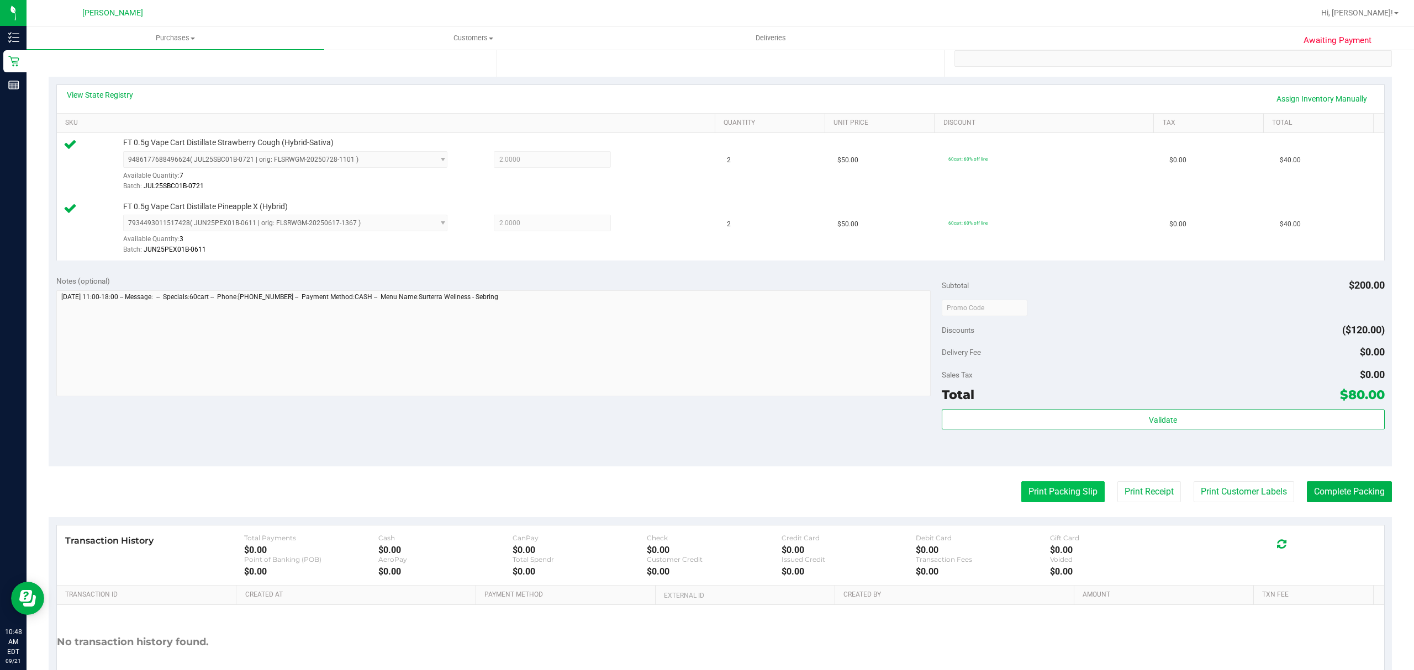
click at [1043, 489] on button "Print Packing Slip" at bounding box center [1062, 492] width 83 height 21
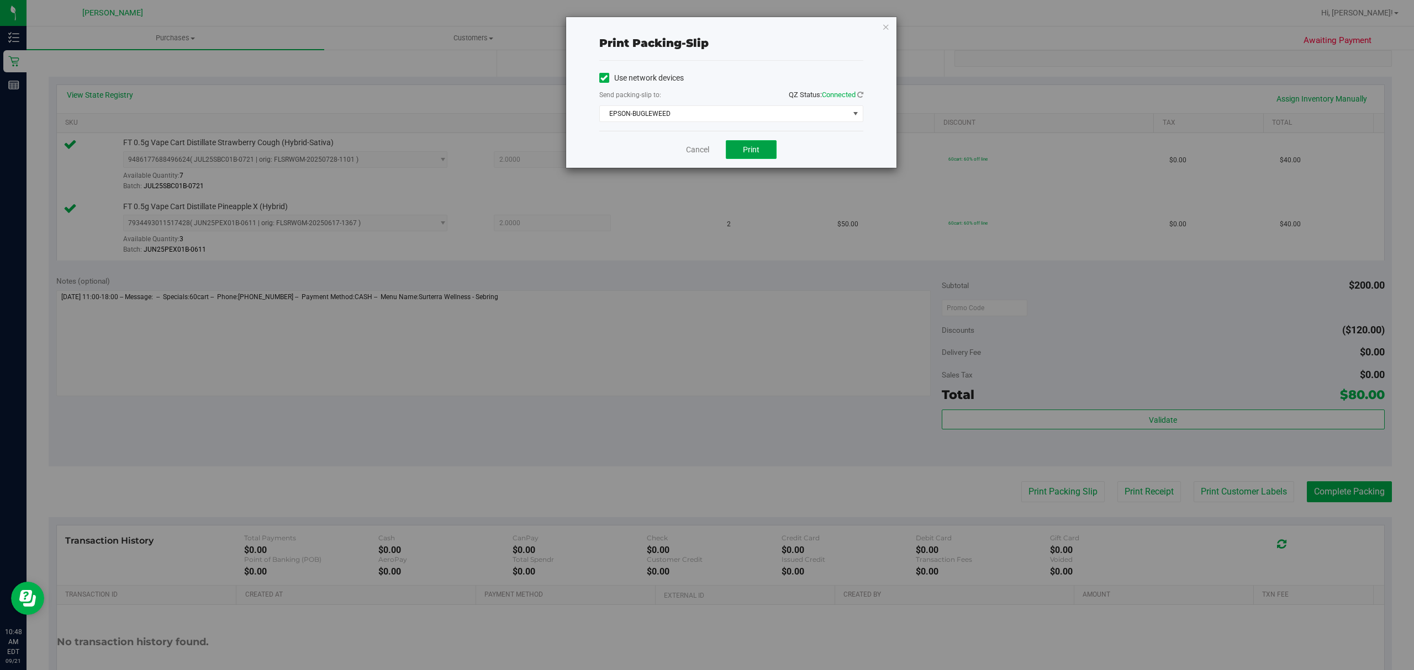
click at [743, 155] on button "Print" at bounding box center [751, 149] width 51 height 19
click at [692, 150] on link "Cancel" at bounding box center [697, 150] width 23 height 12
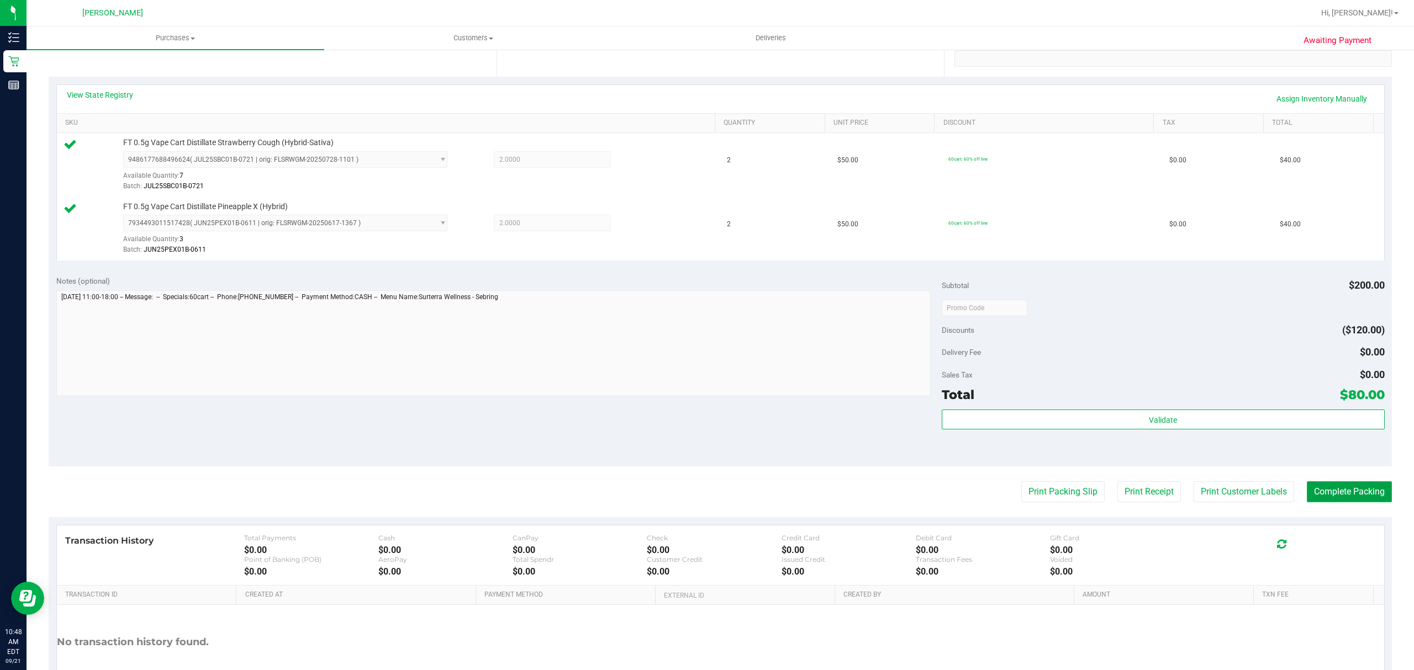
click at [1358, 490] on button "Complete Packing" at bounding box center [1349, 492] width 85 height 21
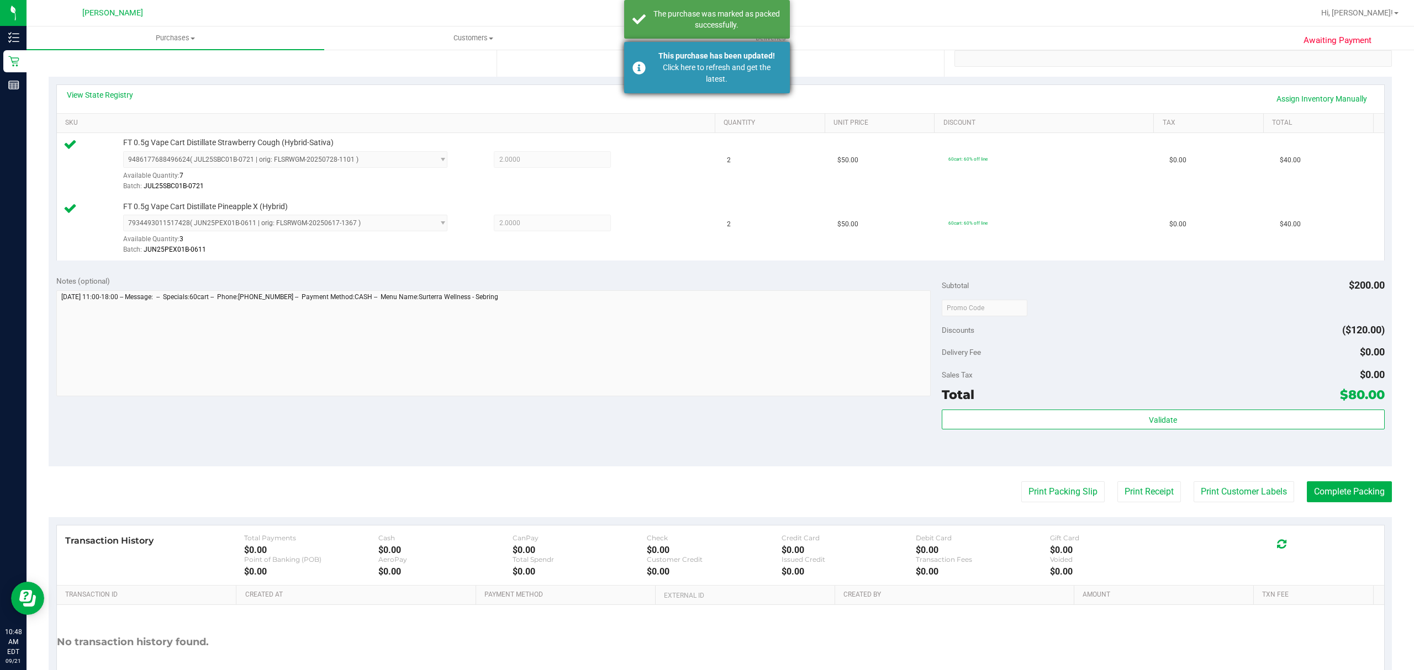
click at [723, 62] on div "Click here to refresh and get the latest." at bounding box center [717, 73] width 130 height 23
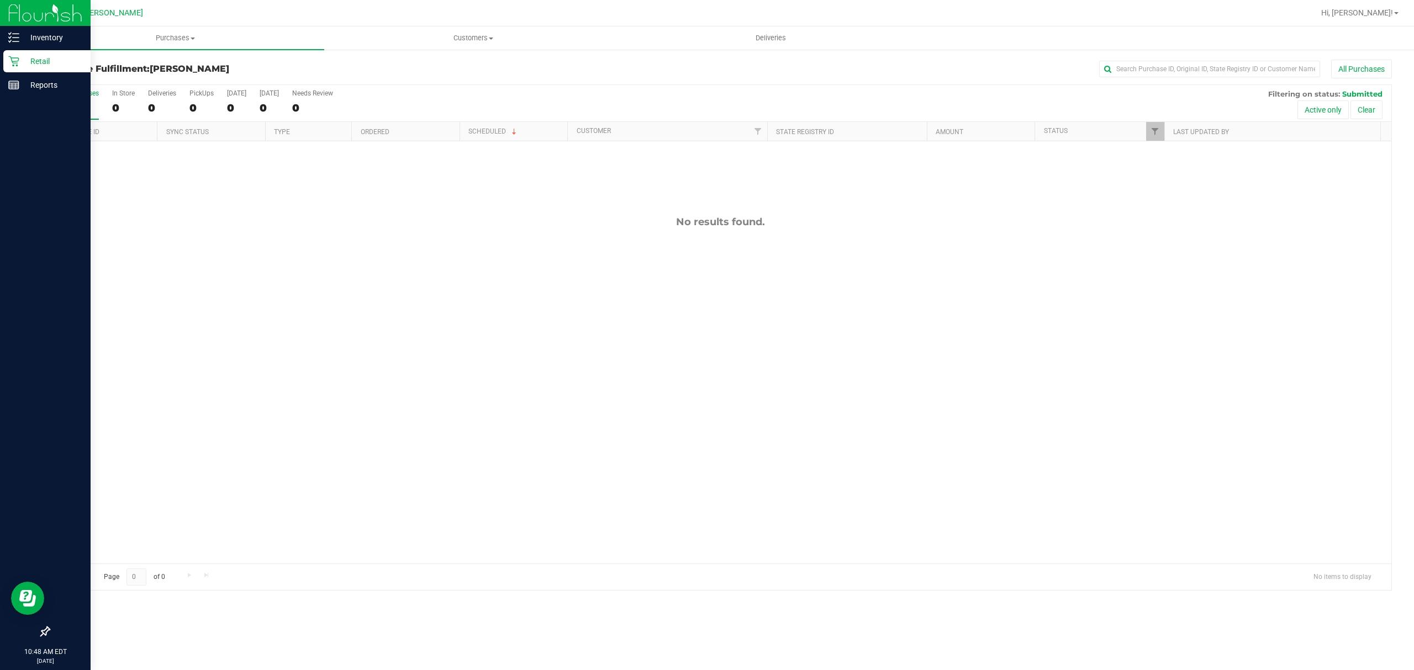
click at [40, 62] on p "Retail" at bounding box center [52, 61] width 66 height 13
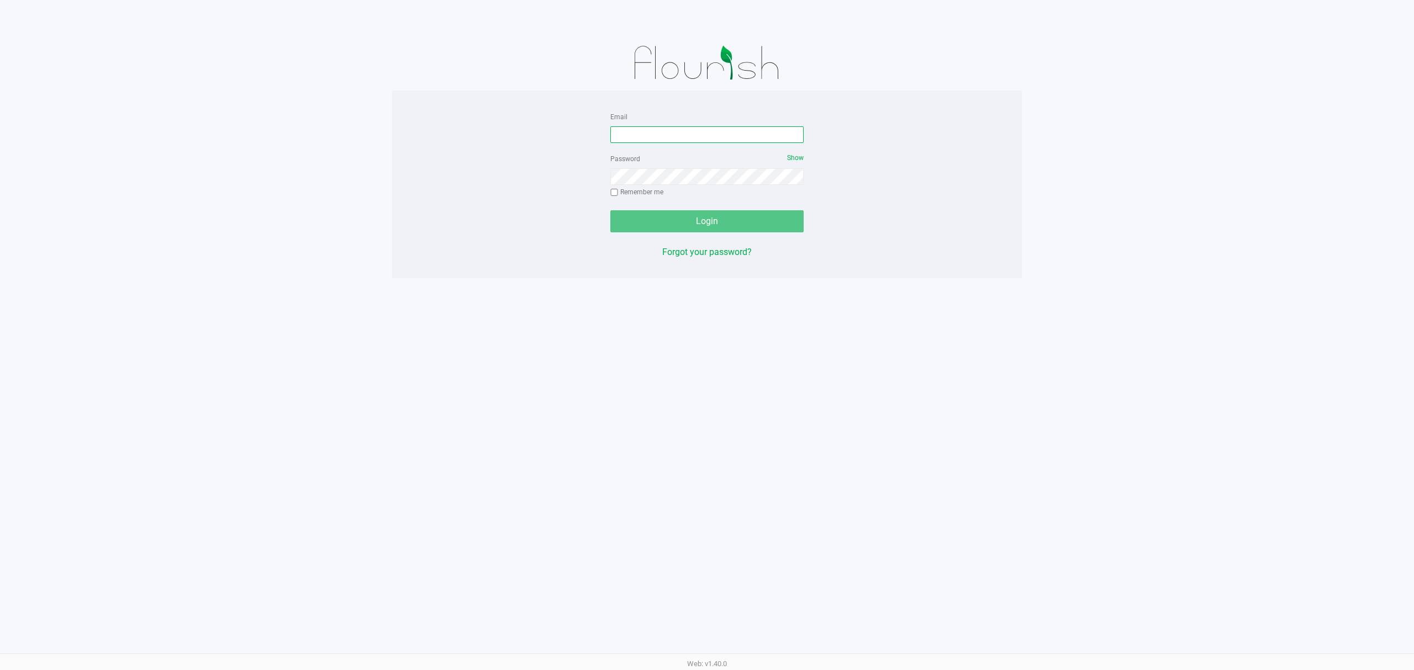
click at [645, 130] on input "Email" at bounding box center [706, 134] width 193 height 17
type input "[EMAIL_ADDRESS][DOMAIN_NAME]"
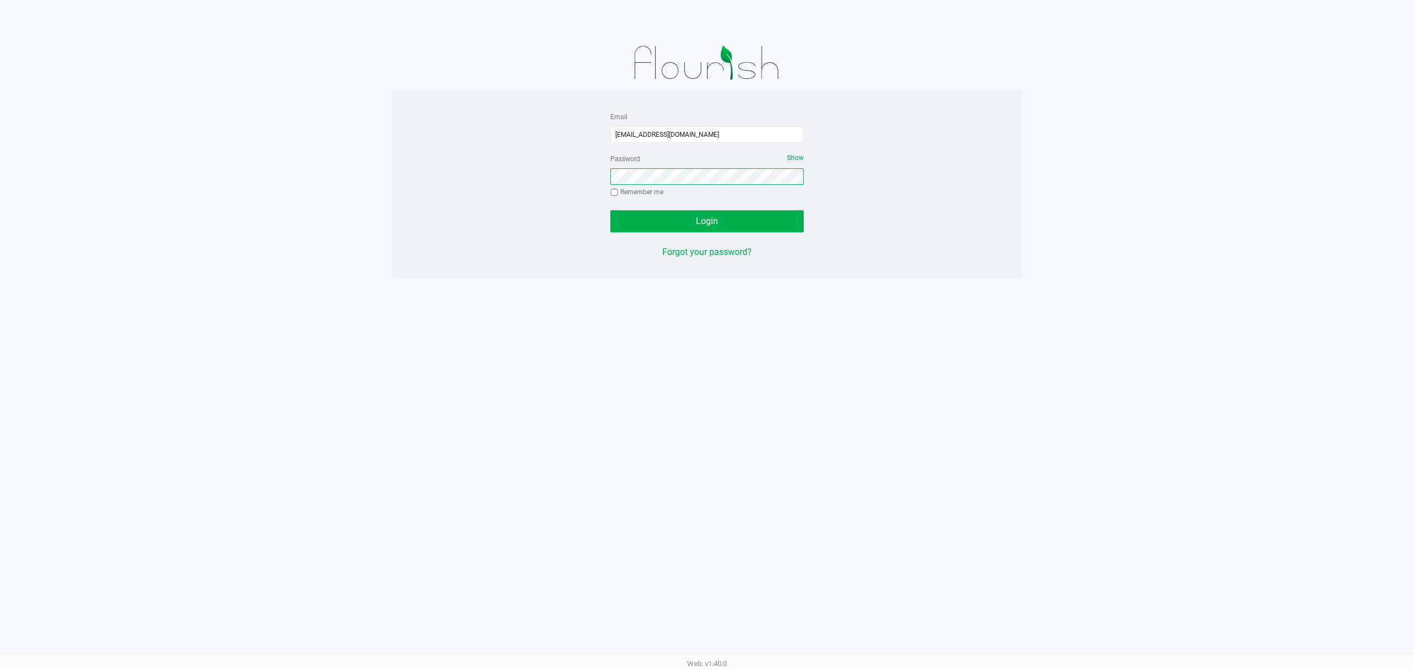
click at [610, 210] on button "Login" at bounding box center [706, 221] width 193 height 22
